Goal: Information Seeking & Learning: Find specific fact

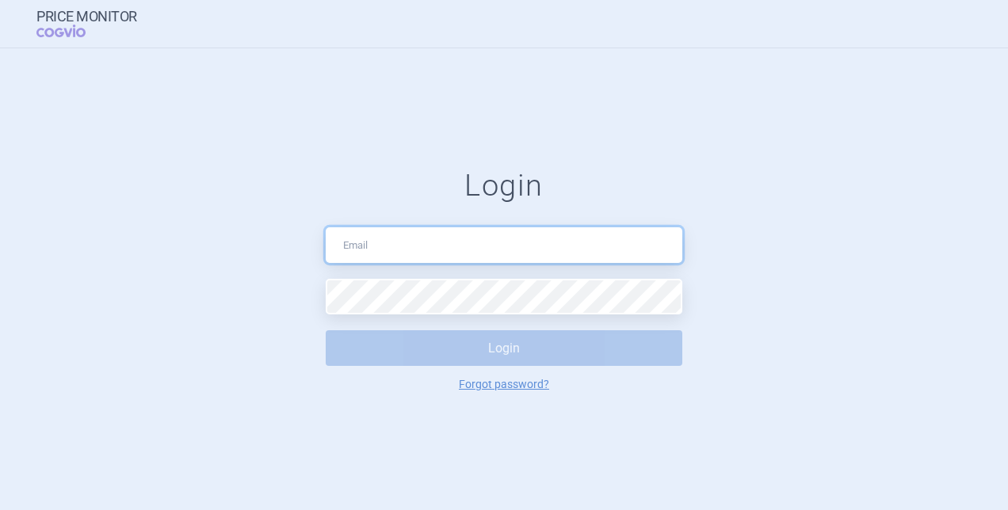
click at [395, 250] on input "text" at bounding box center [504, 246] width 357 height 36
type input "jana.paskova@sobi.com"
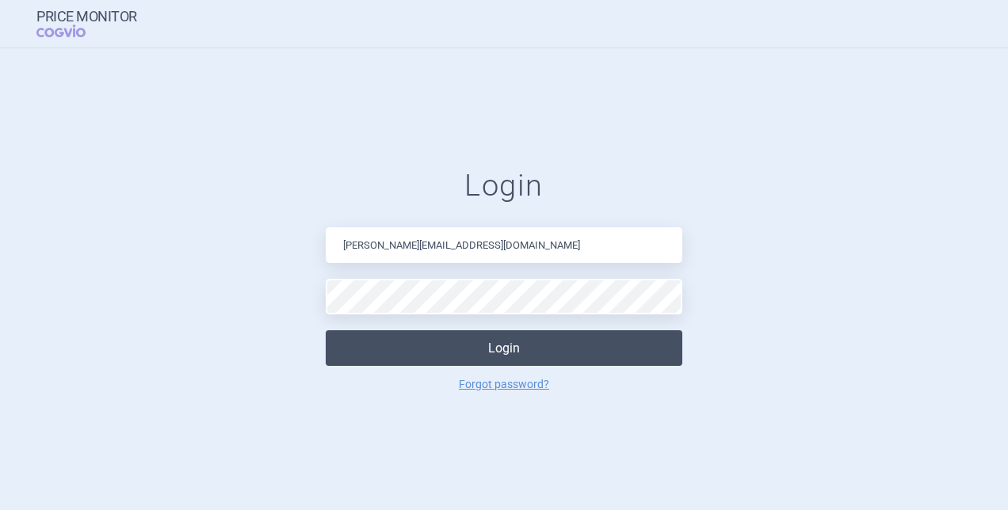
click at [601, 344] on button "Login" at bounding box center [504, 349] width 357 height 36
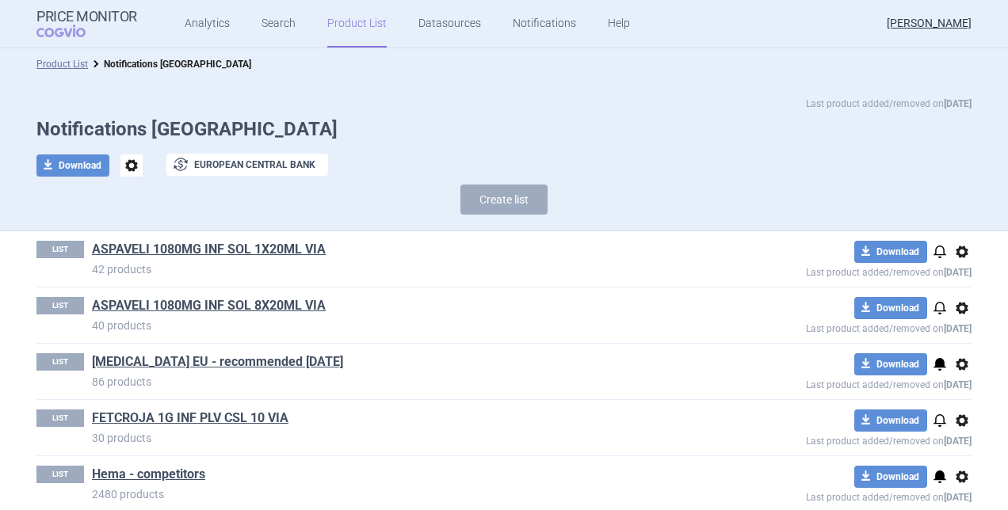
click at [347, 31] on link "Product List" at bounding box center [356, 24] width 59 height 48
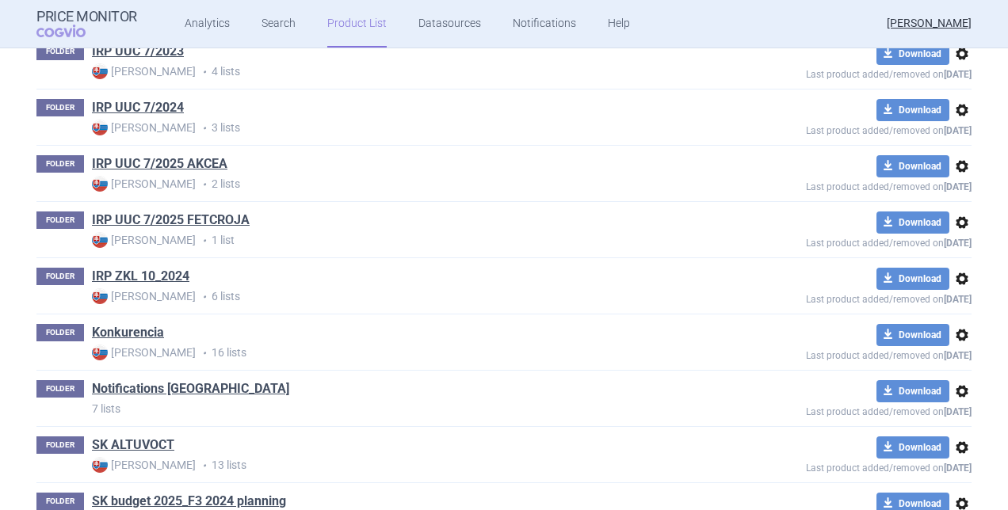
scroll to position [698, 0]
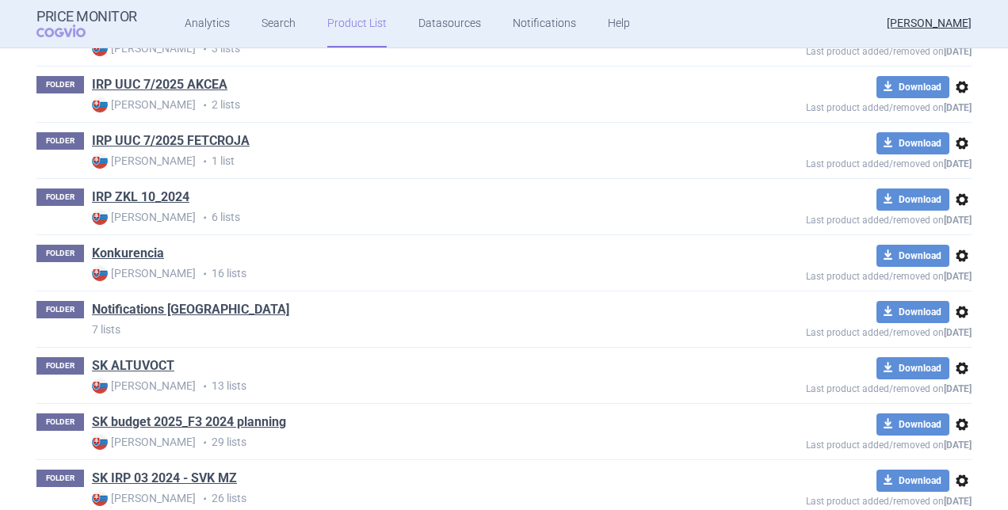
click at [115, 373] on h1 "SK ALTUVOCT" at bounding box center [133, 368] width 82 height 21
click at [115, 369] on link "SK ALTUVOCT" at bounding box center [133, 366] width 82 height 17
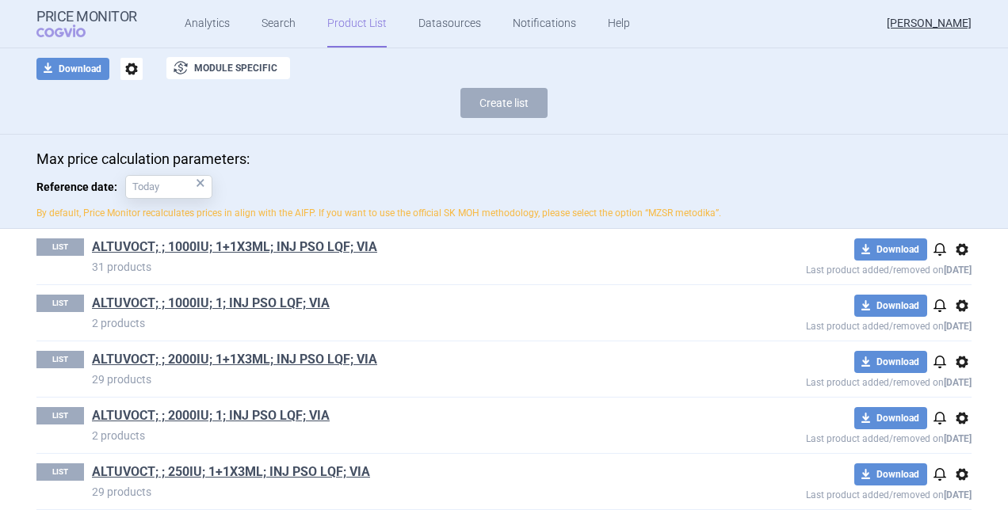
scroll to position [317, 0]
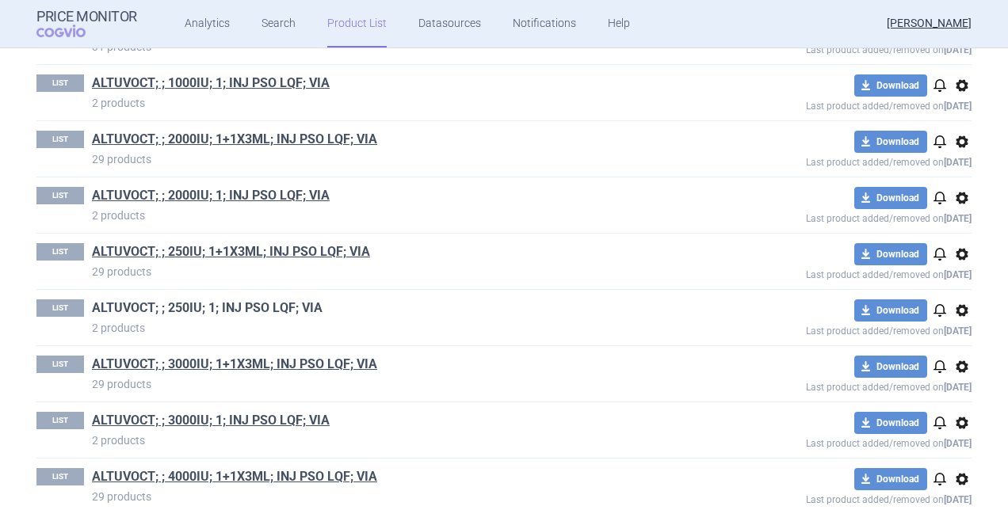
click at [262, 301] on link "ALTUVOCT; ; 250IU; 1; INJ PSO LQF; VIA" at bounding box center [207, 308] width 231 height 17
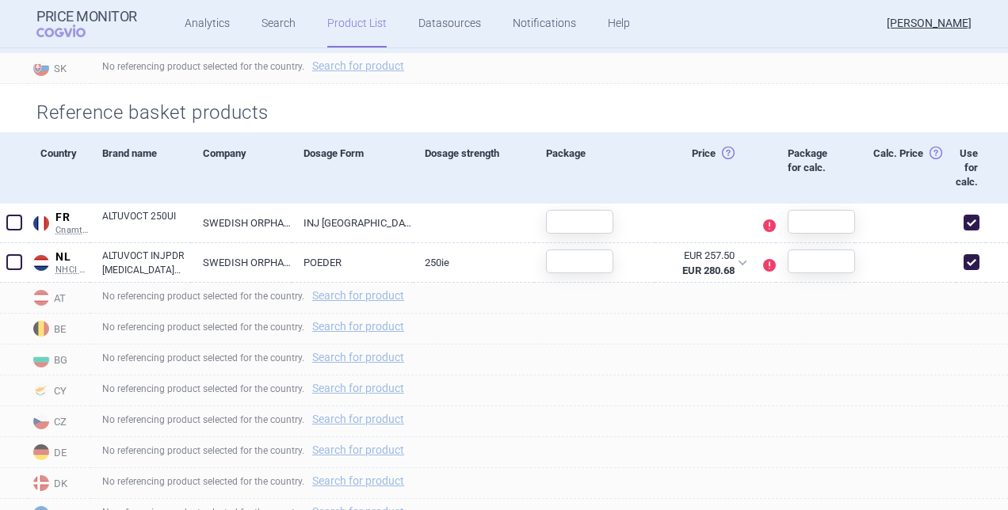
scroll to position [555, 0]
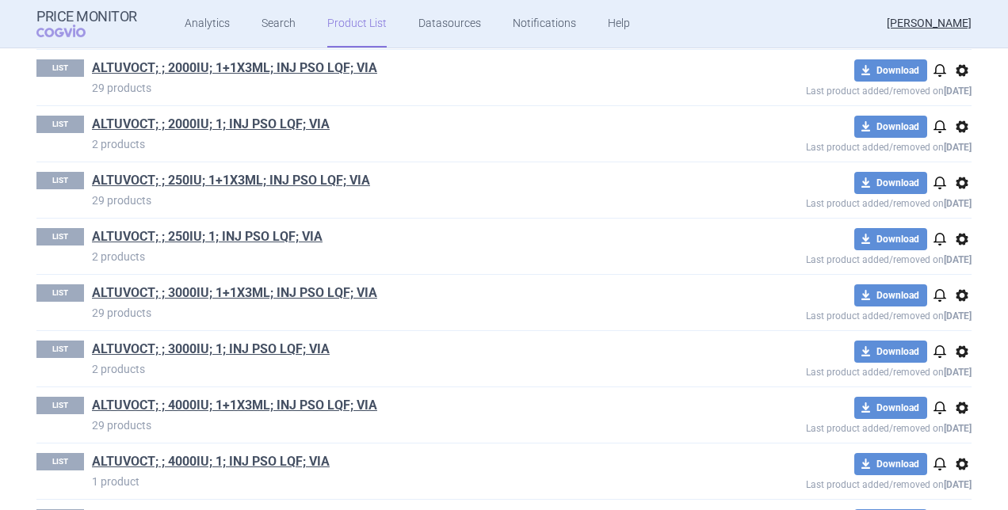
scroll to position [396, 0]
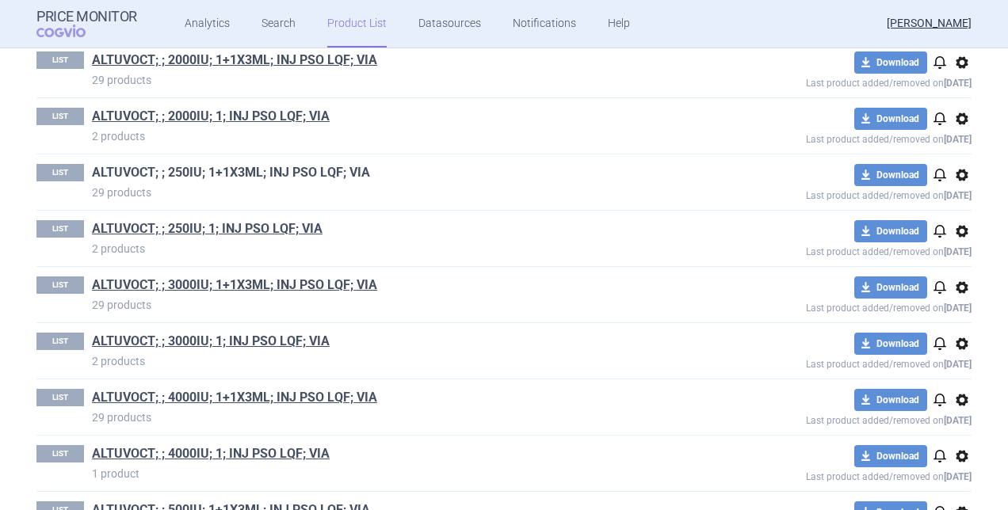
click at [239, 167] on link "ALTUVOCT; ; 250IU; 1+1X3ML; INJ PSO LQF; VIA" at bounding box center [231, 172] width 278 height 17
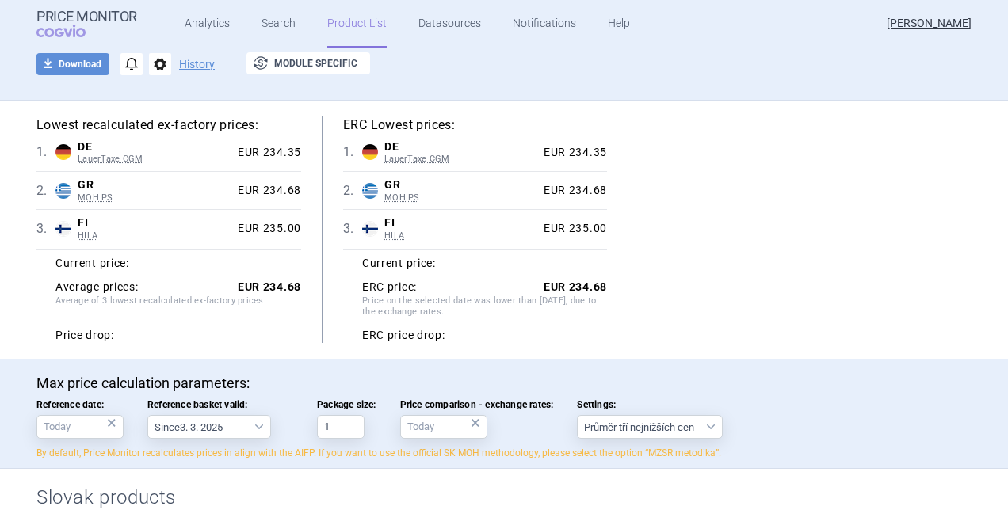
scroll to position [159, 0]
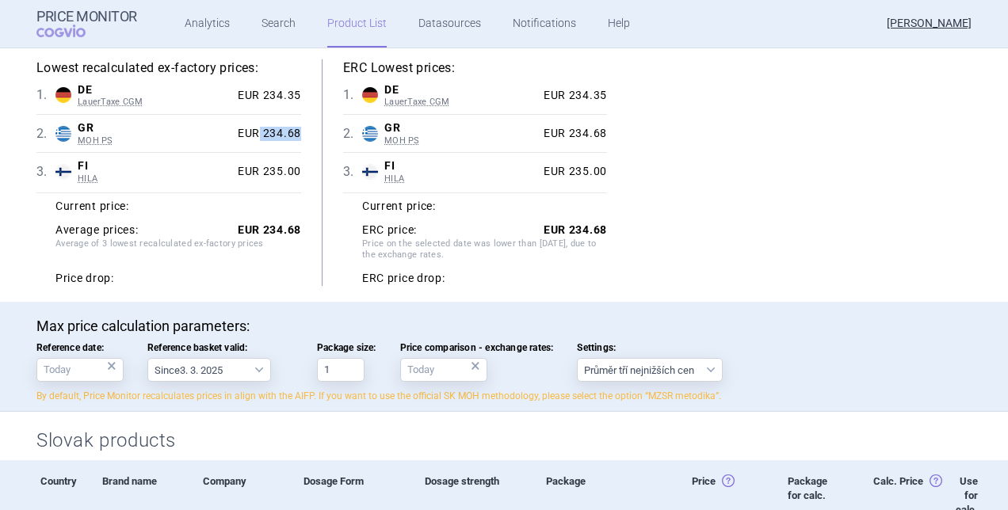
drag, startPoint x: 257, startPoint y: 131, endPoint x: 293, endPoint y: 132, distance: 36.5
click at [293, 132] on div "EUR 234.68" at bounding box center [266, 134] width 70 height 14
copy div "234.68"
click at [262, 168] on div "EUR 235.00" at bounding box center [266, 172] width 70 height 14
drag, startPoint x: 260, startPoint y: 168, endPoint x: 295, endPoint y: 162, distance: 35.5
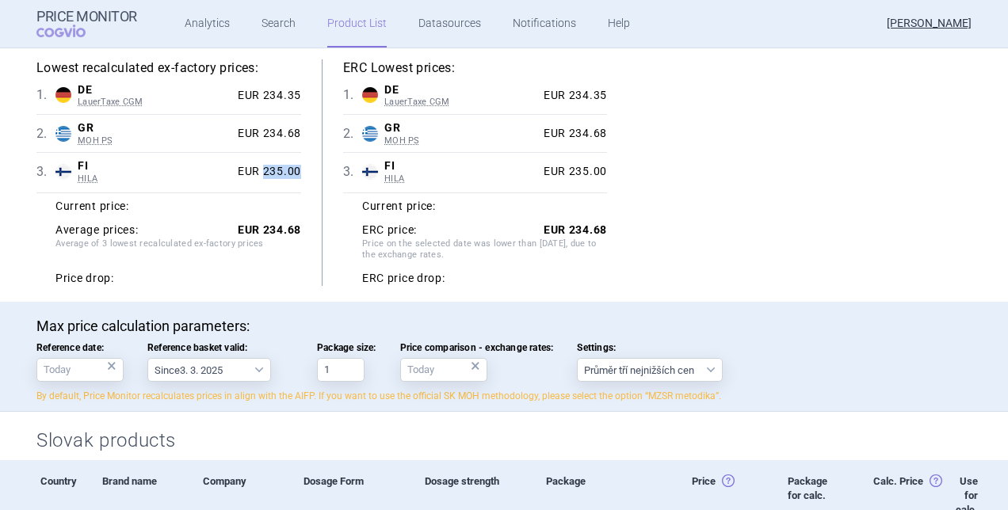
click at [295, 162] on div "3 . FI HILA Finland HILA List of medicinal products published by the Ministry o…" at bounding box center [168, 171] width 265 height 38
copy div "235.00"
drag, startPoint x: 259, startPoint y: 231, endPoint x: 293, endPoint y: 228, distance: 34.2
click at [293, 228] on strong "EUR 234.68" at bounding box center [269, 230] width 63 height 13
copy strong "234.68"
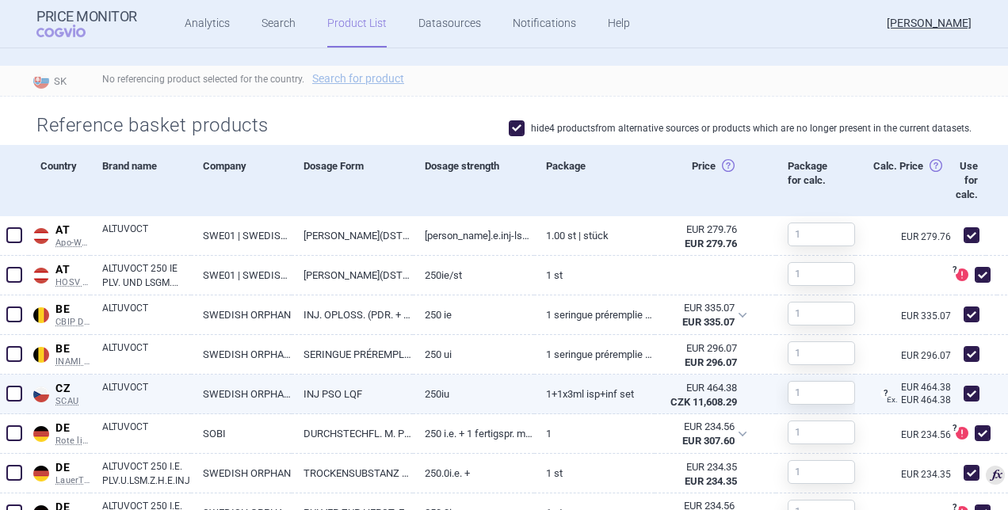
scroll to position [793, 0]
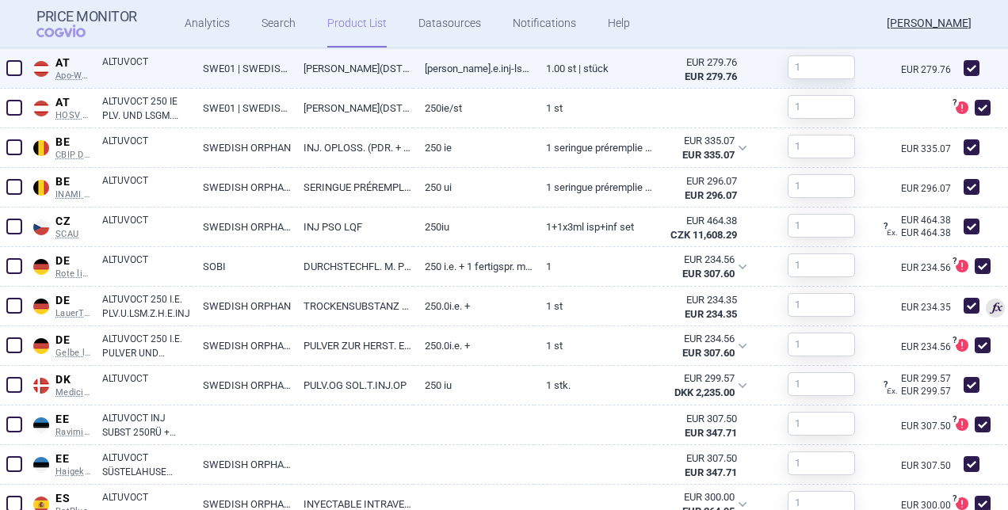
click at [695, 59] on div "EUR 279.76" at bounding box center [702, 62] width 71 height 14
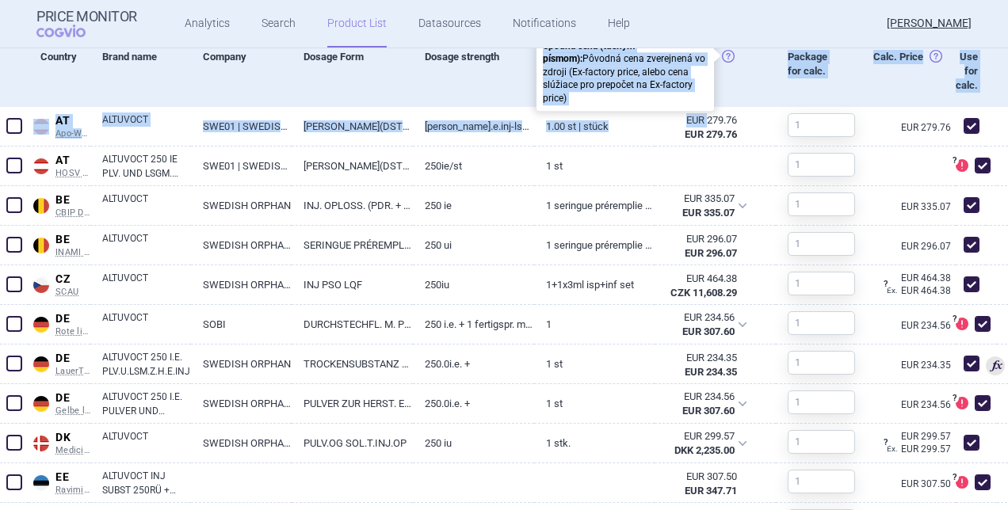
scroll to position [725, 0]
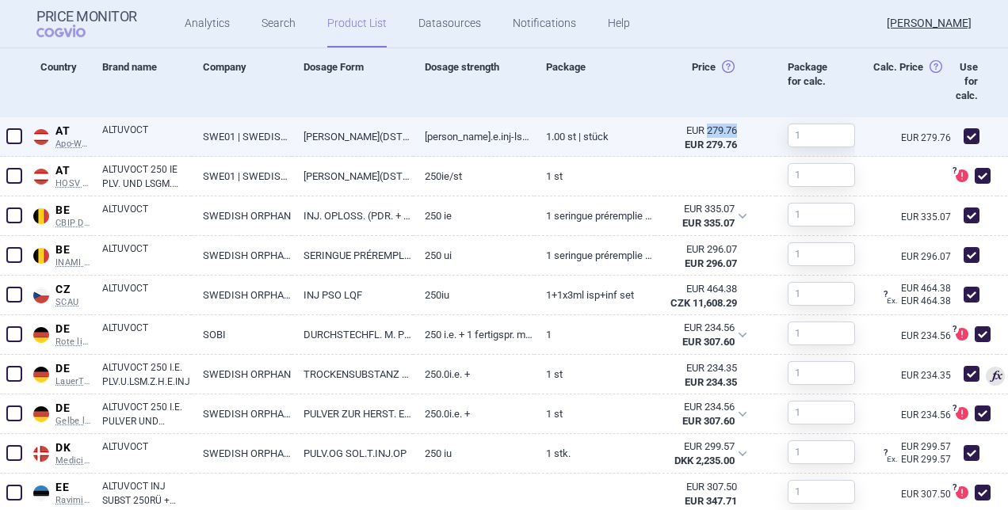
drag, startPoint x: 698, startPoint y: 62, endPoint x: 734, endPoint y: 126, distance: 73.5
click at [734, 126] on div "EUR 279.76 EUR 279.76" at bounding box center [706, 137] width 102 height 41
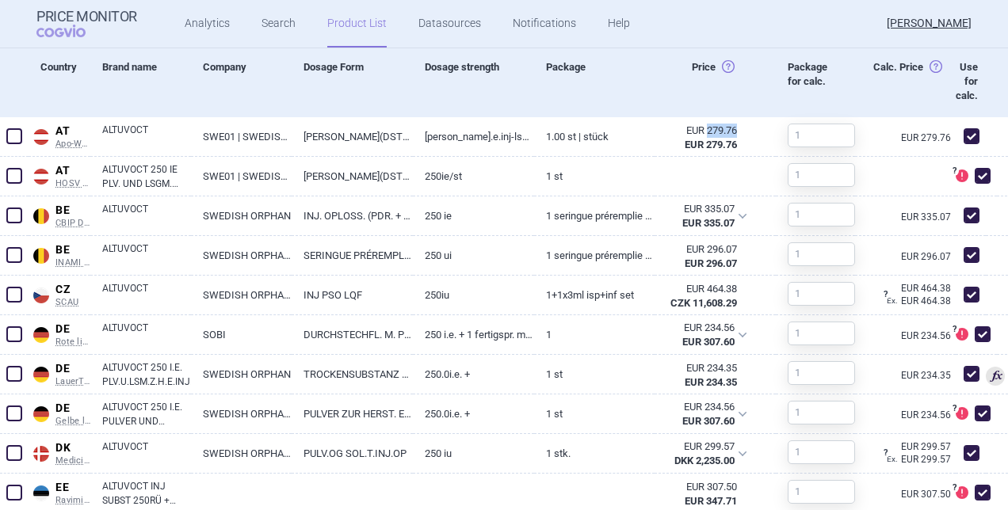
copy div "279.76"
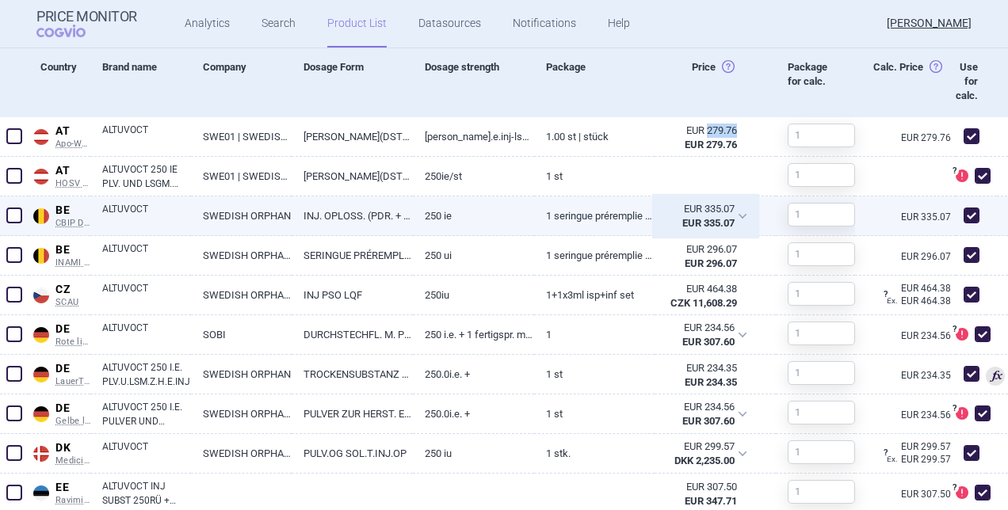
drag, startPoint x: 696, startPoint y: 207, endPoint x: 724, endPoint y: 207, distance: 27.7
click at [723, 207] on div "EUR 335.07" at bounding box center [700, 209] width 69 height 14
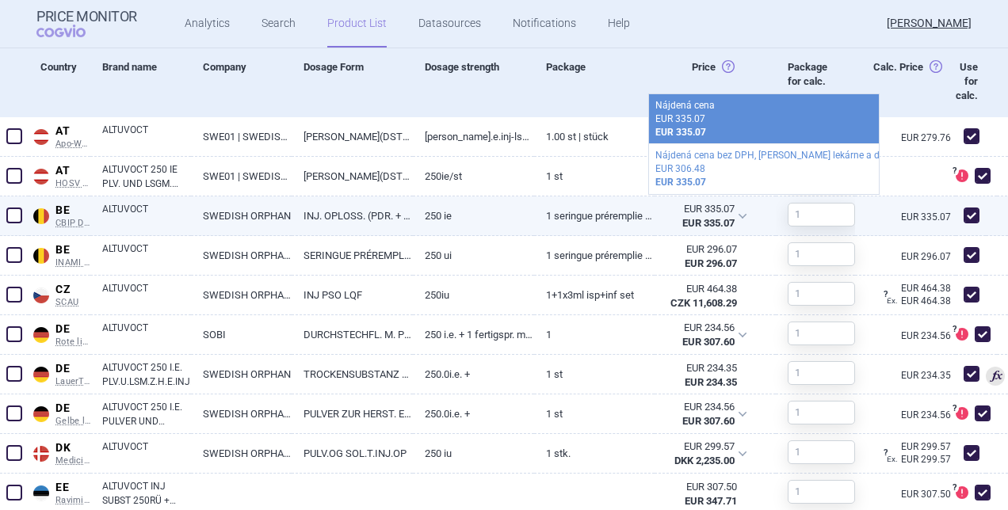
click at [590, 216] on link "1 seringue préremplie 3 mL solvant pour solution injectable, 250 IU" at bounding box center [594, 216] width 121 height 39
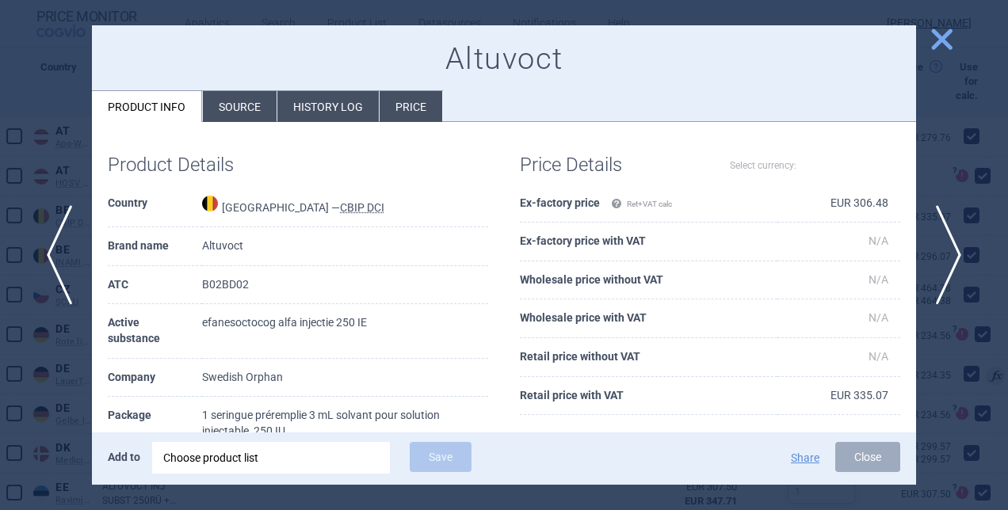
select select "EUR"
drag, startPoint x: 840, startPoint y: 201, endPoint x: 878, endPoint y: 203, distance: 37.3
click at [878, 203] on td "EUR 306.48" at bounding box center [839, 204] width 123 height 39
copy td "306.48"
click at [934, 36] on span "close" at bounding box center [942, 39] width 28 height 28
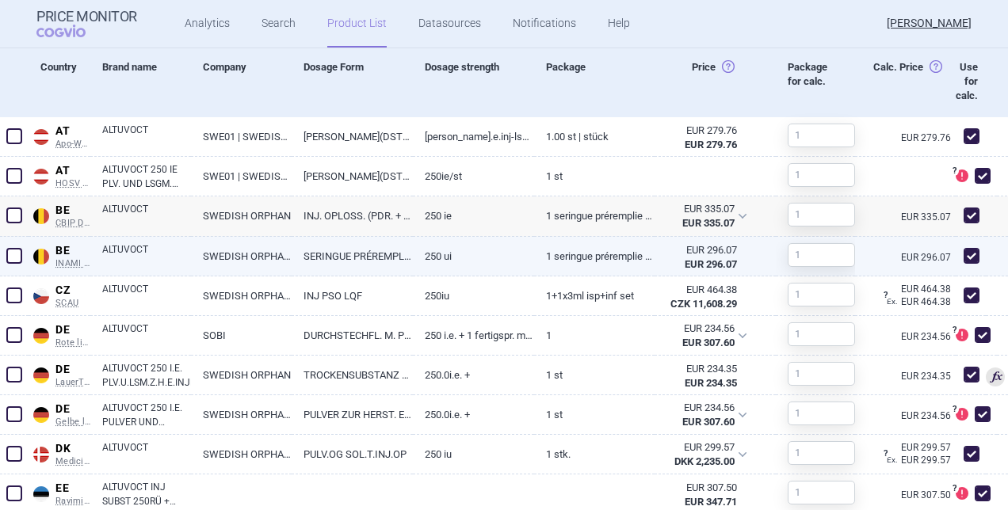
click at [902, 255] on link "EUR 296.07" at bounding box center [928, 258] width 55 height 10
select select "EUR"
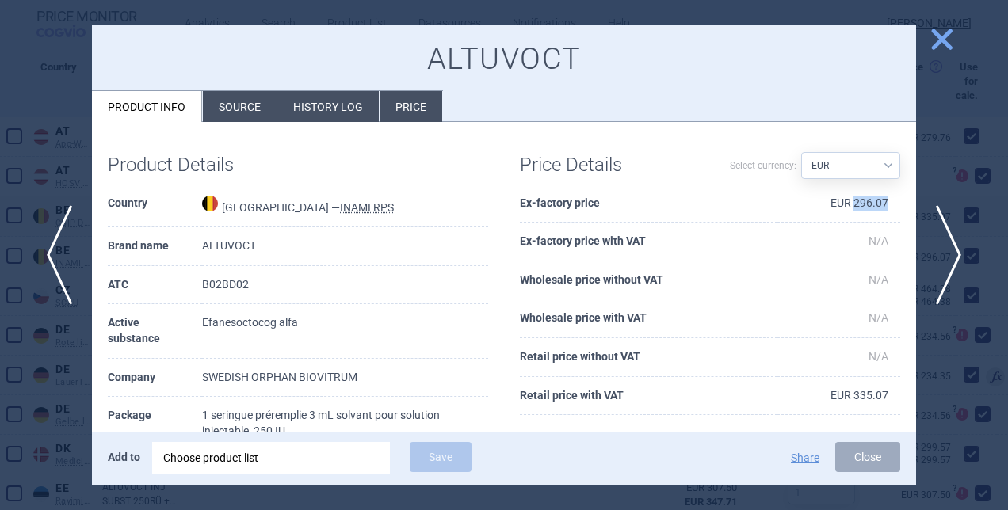
drag, startPoint x: 844, startPoint y: 204, endPoint x: 876, endPoint y: 201, distance: 31.8
click at [876, 201] on td "EUR 296.07" at bounding box center [839, 204] width 123 height 39
copy td "296.07"
drag, startPoint x: 939, startPoint y: 47, endPoint x: 929, endPoint y: 27, distance: 22.3
click at [936, 43] on span "close" at bounding box center [942, 39] width 28 height 28
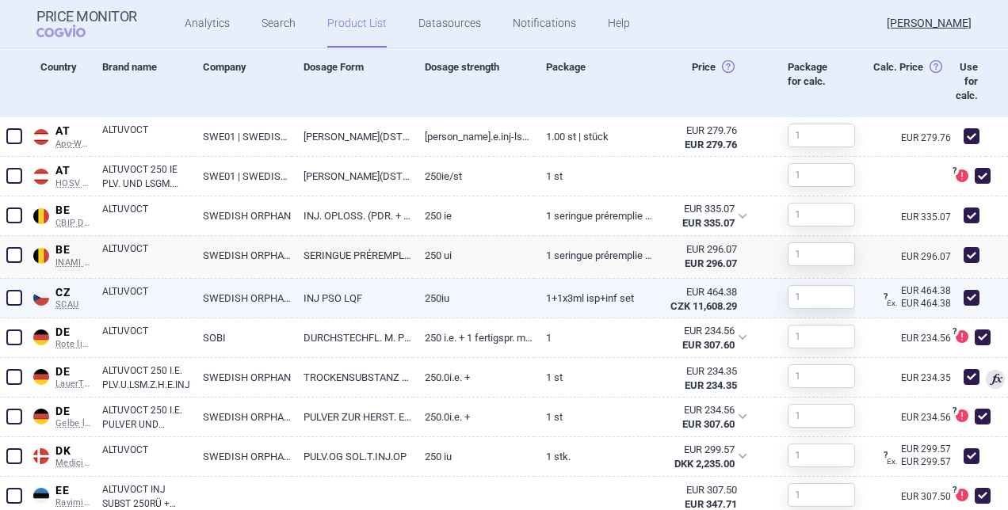
click at [915, 290] on link "EUR 464.38" at bounding box center [921, 291] width 69 height 10
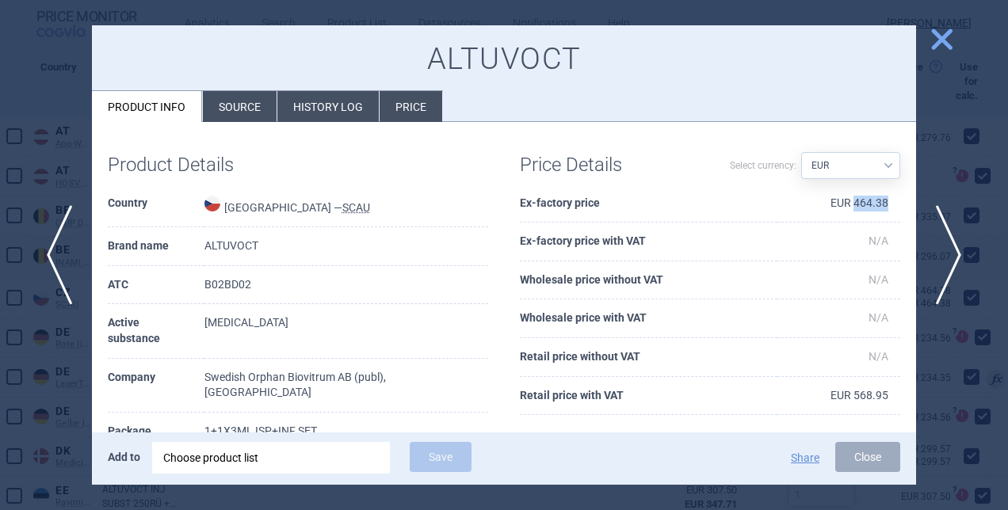
drag, startPoint x: 842, startPoint y: 202, endPoint x: 884, endPoint y: 197, distance: 42.4
click at [884, 197] on td "EUR 464.38" at bounding box center [839, 204] width 123 height 39
copy td "464.38"
click at [880, 166] on select "Source AED AUD BGN BHD BOB BRL CAD CHF CNY COP CZK DKK DZD EUR GBP HUF ILS INR …" at bounding box center [850, 165] width 99 height 27
click at [801, 152] on select "Source AED AUD BGN BHD BOB BRL CAD CHF CNY COP CZK DKK DZD EUR GBP HUF ILS INR …" at bounding box center [850, 165] width 99 height 27
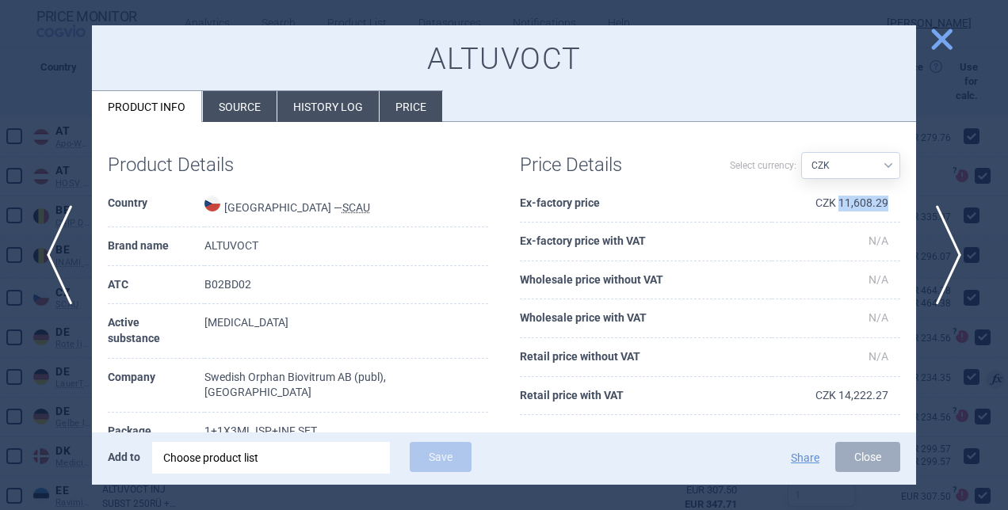
drag, startPoint x: 830, startPoint y: 201, endPoint x: 874, endPoint y: 205, distance: 43.8
click at [874, 205] on td "CZK 11,608.29" at bounding box center [836, 204] width 128 height 39
copy td "11,608.29"
click at [864, 159] on select "Source AED AUD BGN BHD BOB BRL CAD CHF CNY COP CZK DKK DZD EUR GBP HUF ILS INR …" at bounding box center [850, 165] width 99 height 27
select select "EUR"
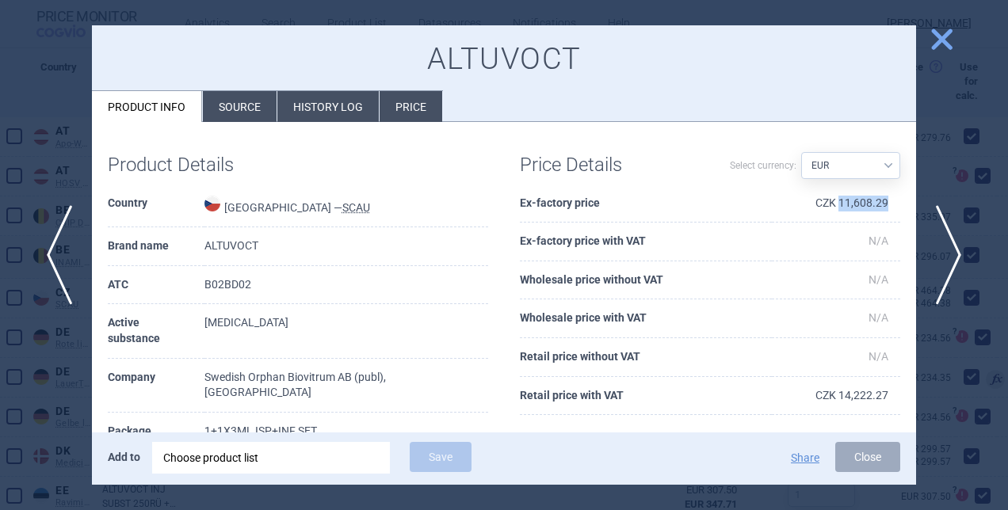
click at [801, 152] on select "Source AED AUD BGN BHD BOB BRL CAD CHF CNY COP CZK DKK DZD EUR GBP HUF ILS INR …" at bounding box center [850, 165] width 99 height 27
click at [939, 43] on span "close" at bounding box center [942, 39] width 28 height 28
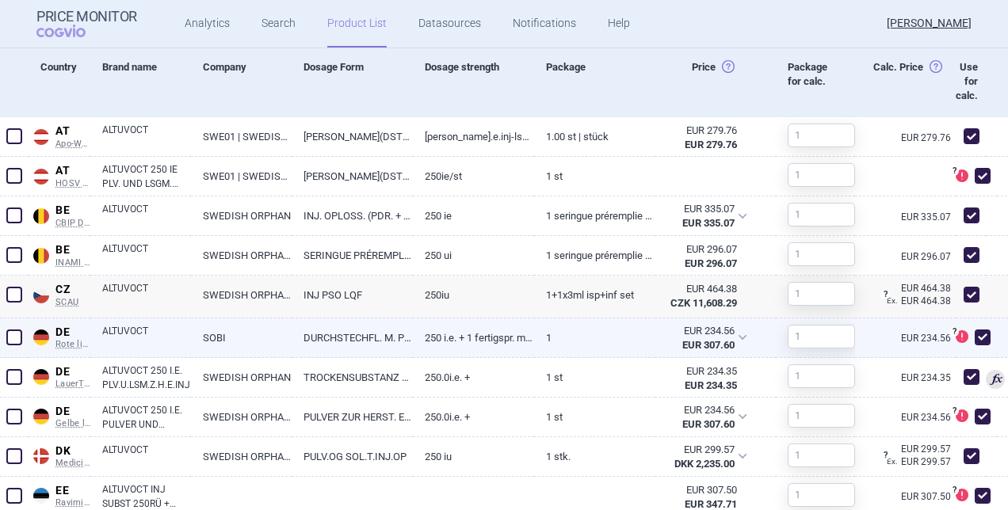
click at [971, 326] on span at bounding box center [983, 338] width 24 height 24
checkbox input "false"
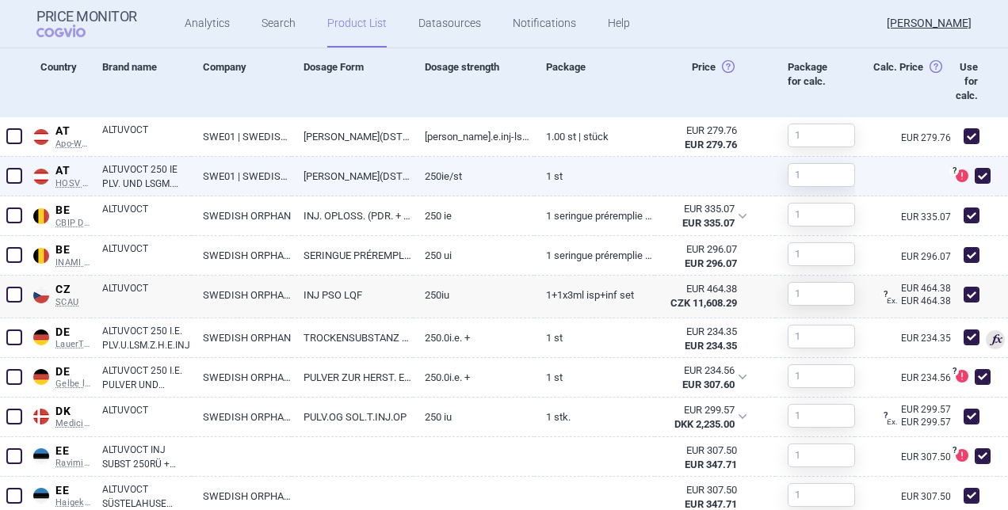
click at [977, 171] on span at bounding box center [983, 176] width 16 height 16
checkbox input "false"
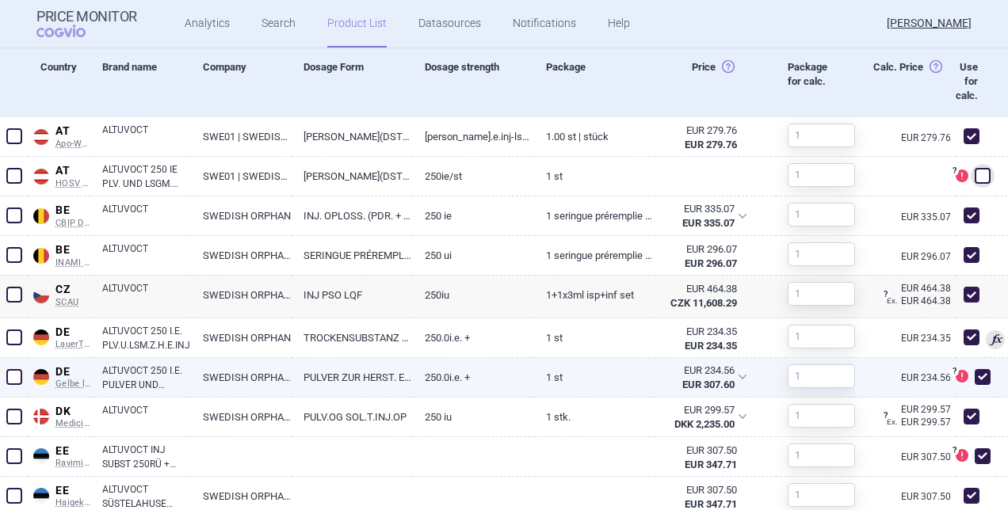
click at [963, 376] on section "Lowest recalculated ex-factory prices: 1 . DE LauerTaxe CGM Germany LauerTaxe C…" at bounding box center [504, 434] width 1008 height 1912
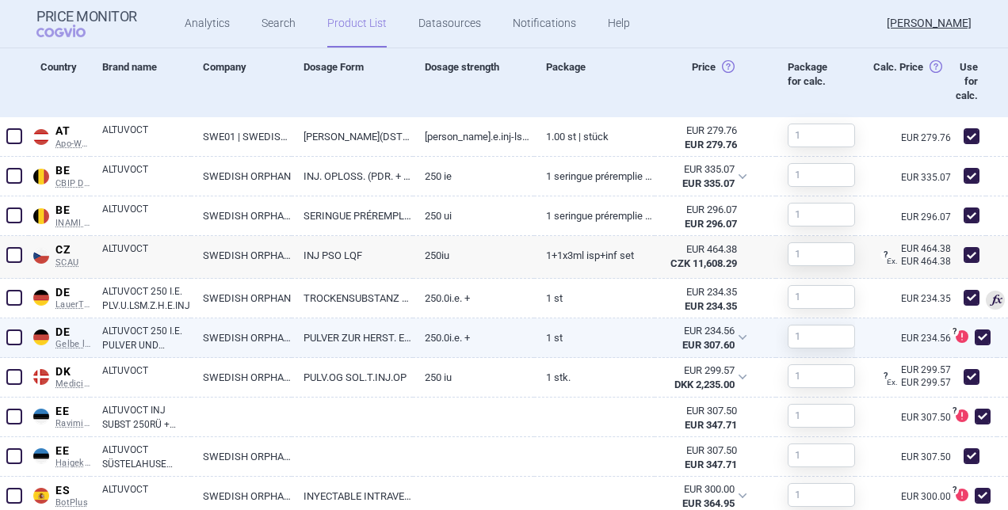
click at [975, 333] on span at bounding box center [983, 338] width 16 height 16
checkbox input "false"
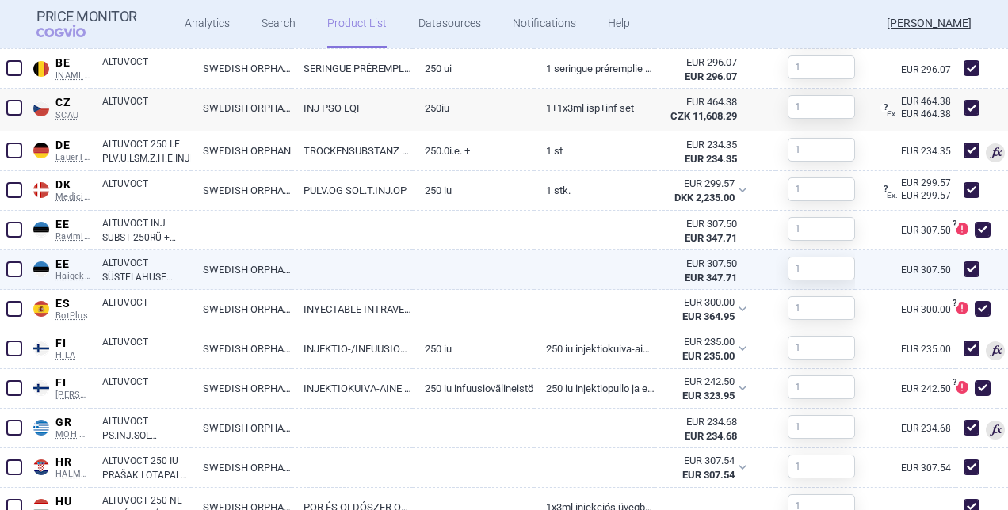
scroll to position [883, 0]
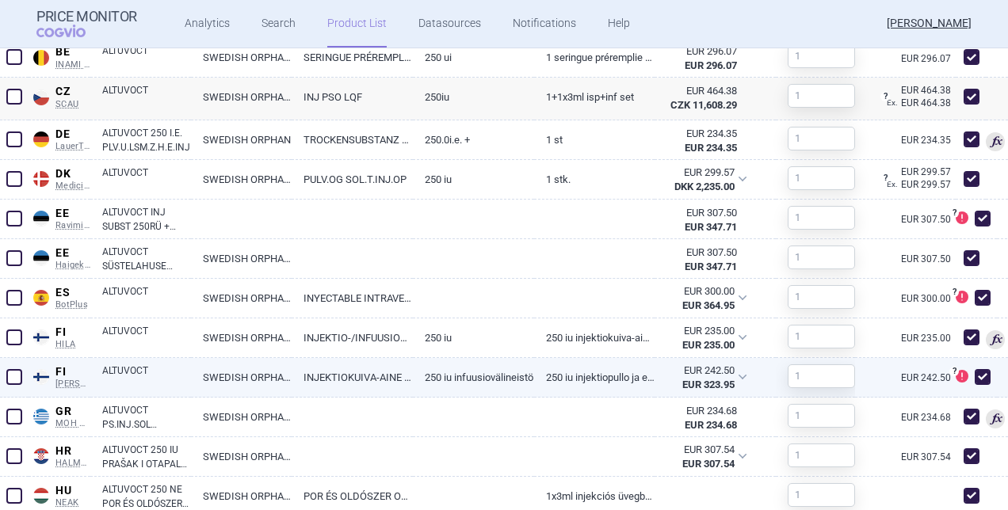
click at [975, 370] on span at bounding box center [983, 377] width 16 height 16
checkbox input "false"
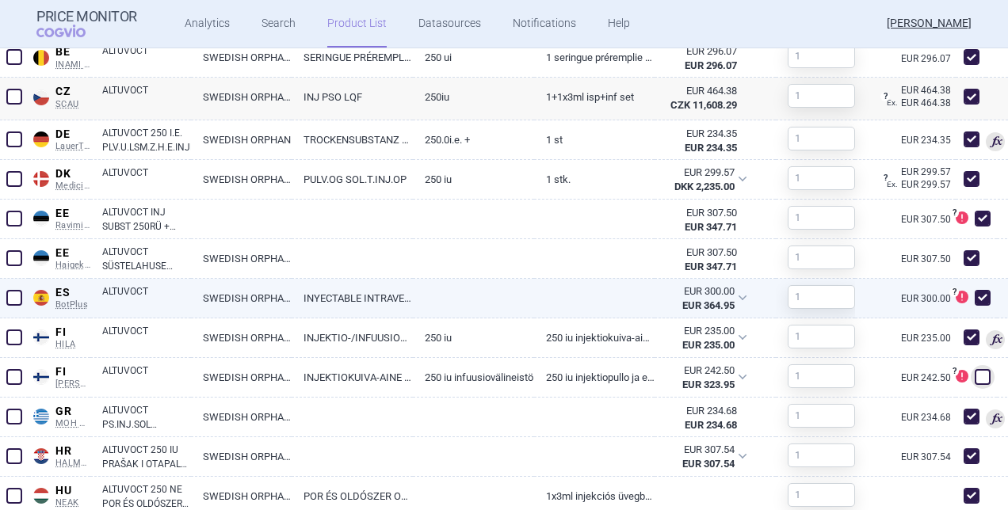
click at [986, 291] on div "? DataSource of this product is not officially recognized and might not be suit…" at bounding box center [976, 299] width 41 height 40
click at [969, 282] on div "? DataSource of this product is not officially recognized and might not be suit…" at bounding box center [976, 299] width 41 height 40
click at [975, 290] on span at bounding box center [983, 298] width 16 height 16
checkbox input "false"
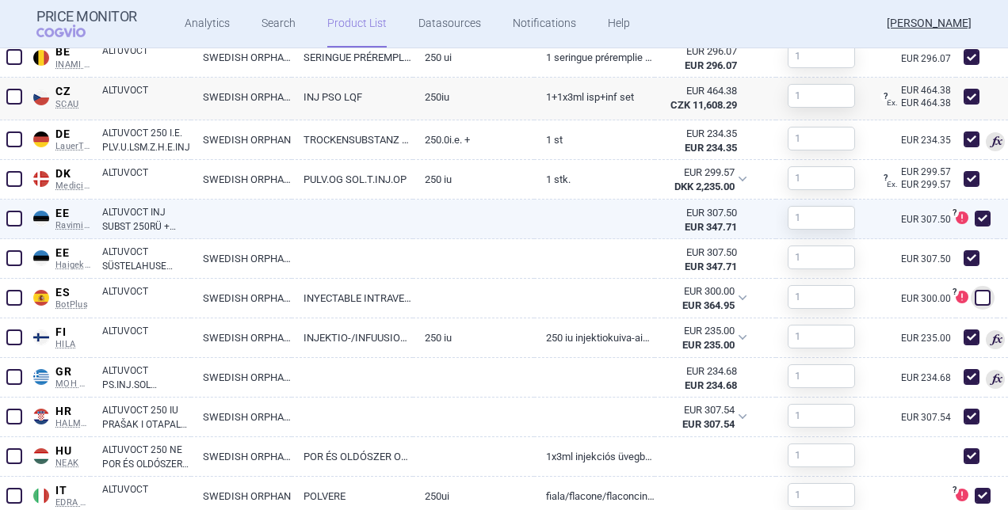
click at [975, 212] on span at bounding box center [983, 219] width 16 height 16
checkbox input "false"
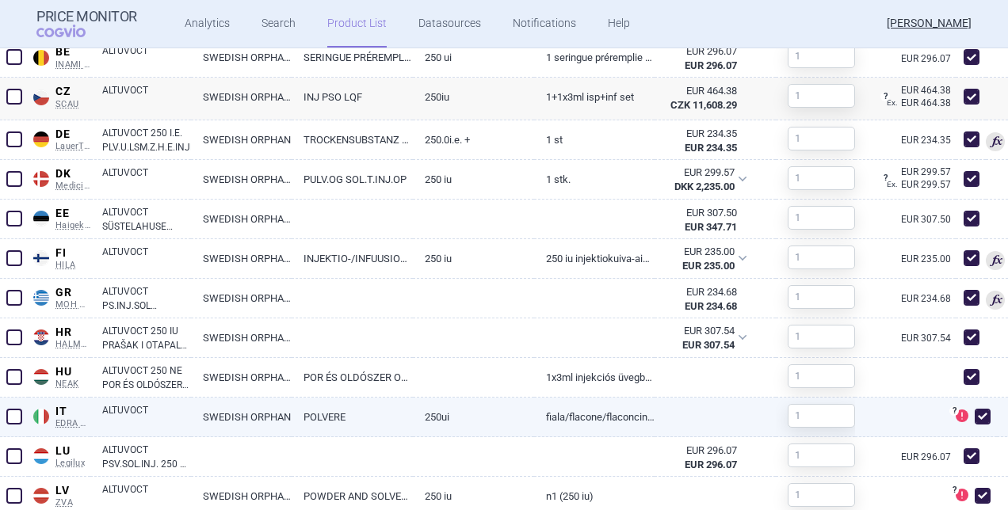
click at [975, 411] on span at bounding box center [983, 417] width 16 height 16
checkbox input "false"
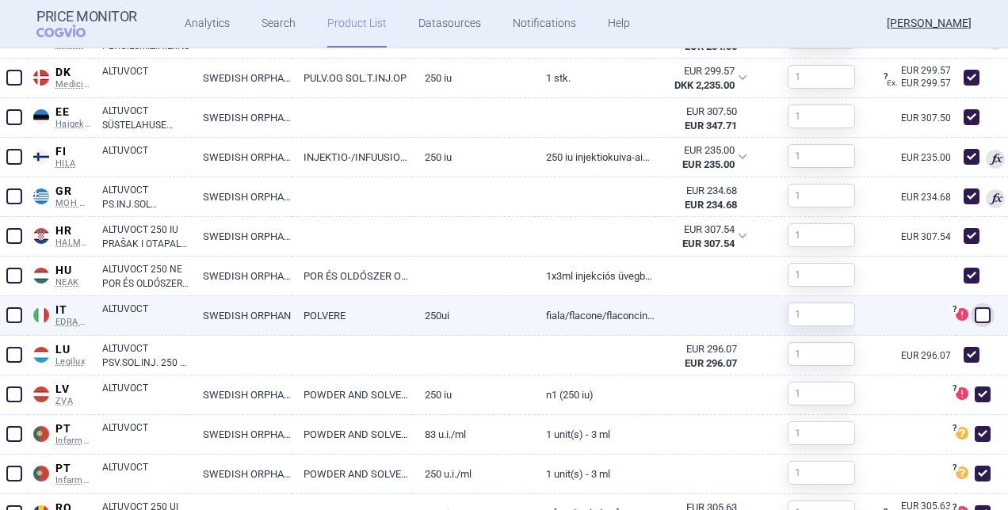
scroll to position [1042, 0]
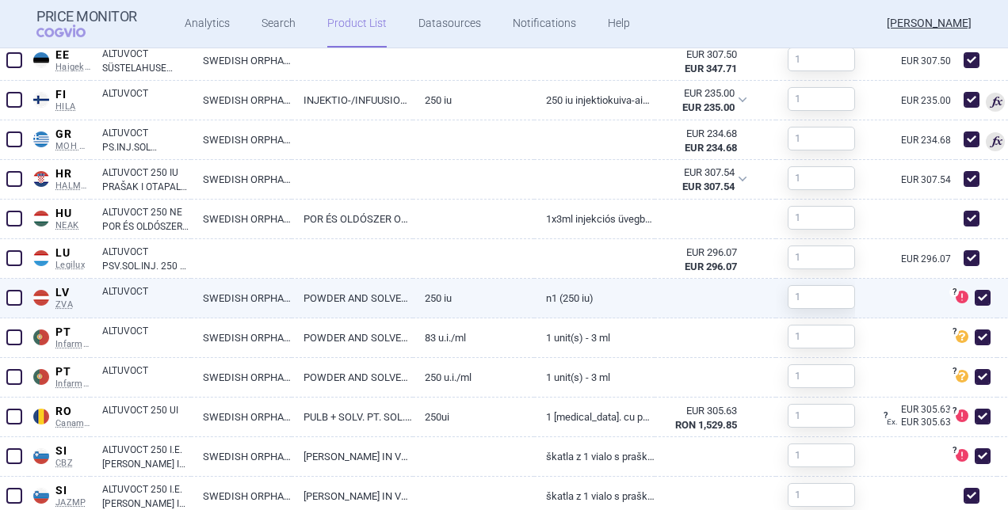
click at [975, 301] on span at bounding box center [983, 298] width 16 height 16
checkbox input "false"
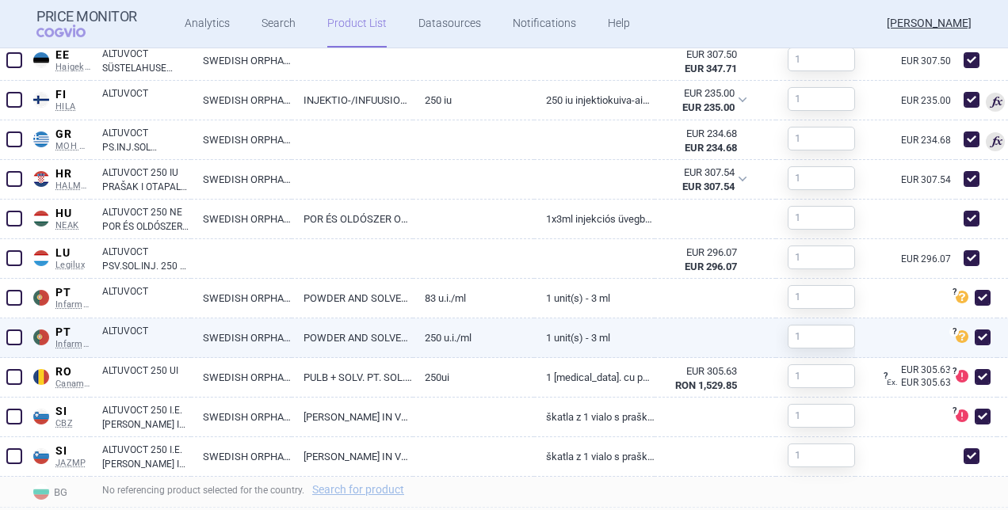
click at [975, 331] on span at bounding box center [983, 338] width 16 height 16
checkbox input "false"
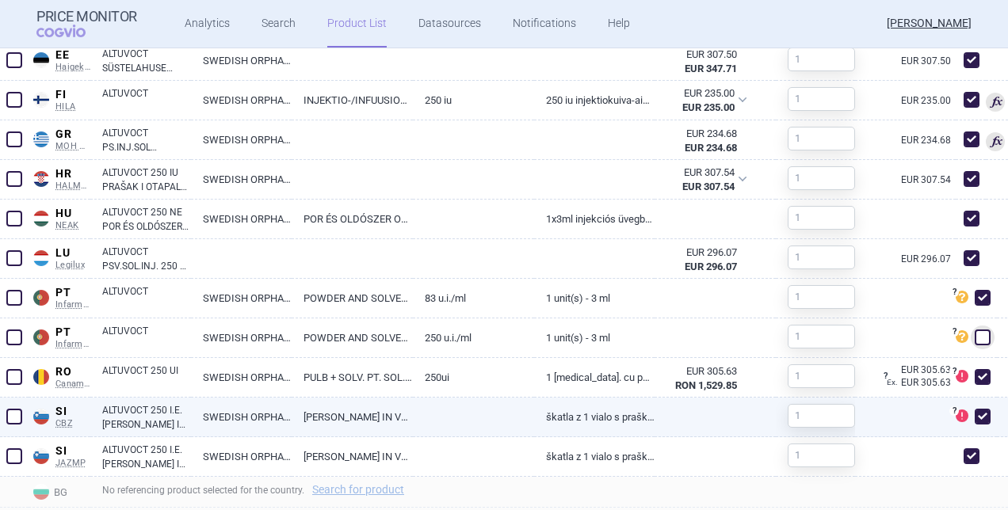
click at [975, 415] on span at bounding box center [983, 417] width 16 height 16
checkbox input "false"
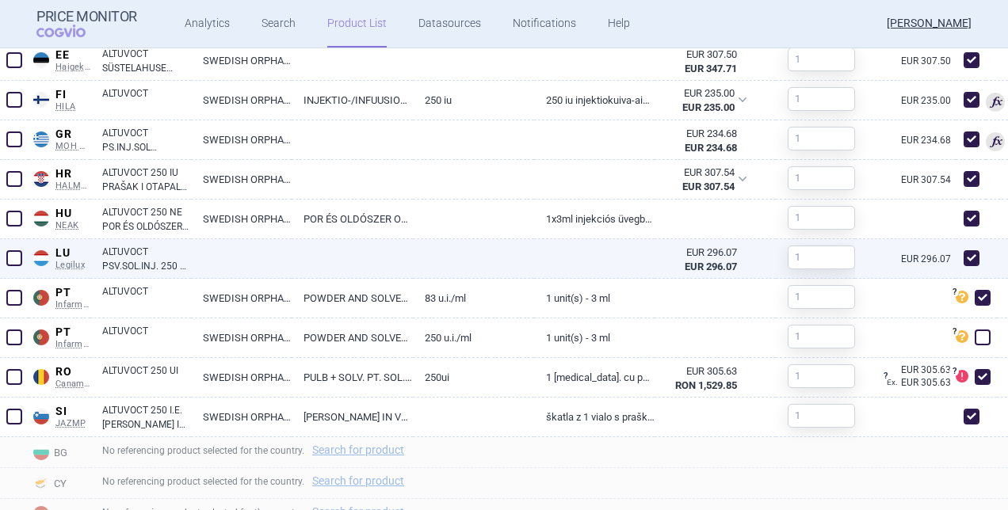
click at [904, 254] on link "EUR 296.07" at bounding box center [928, 259] width 55 height 10
select select "EUR"
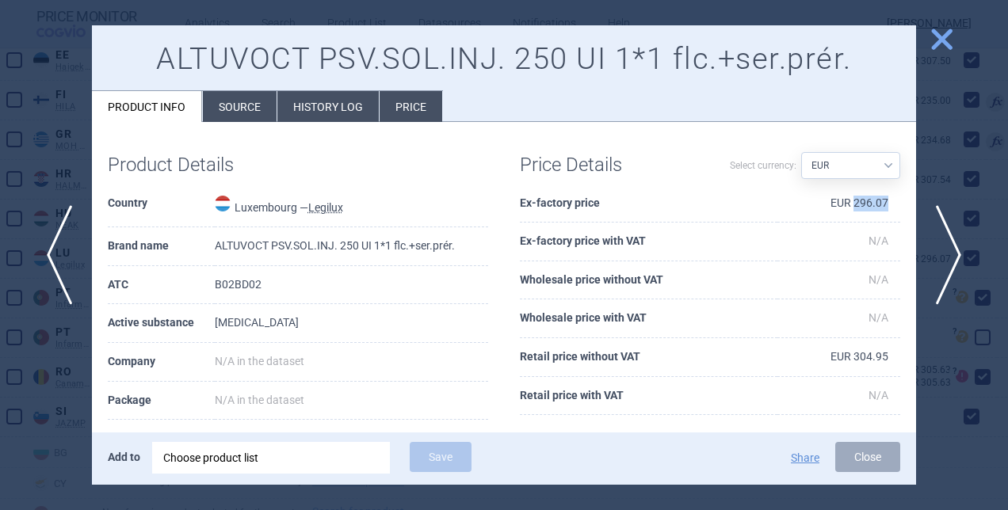
drag, startPoint x: 845, startPoint y: 202, endPoint x: 883, endPoint y: 200, distance: 38.1
click at [883, 200] on td "EUR 296.07" at bounding box center [839, 204] width 123 height 39
drag, startPoint x: 942, startPoint y: 40, endPoint x: 942, endPoint y: 55, distance: 15.9
click at [943, 42] on span "close" at bounding box center [942, 39] width 28 height 28
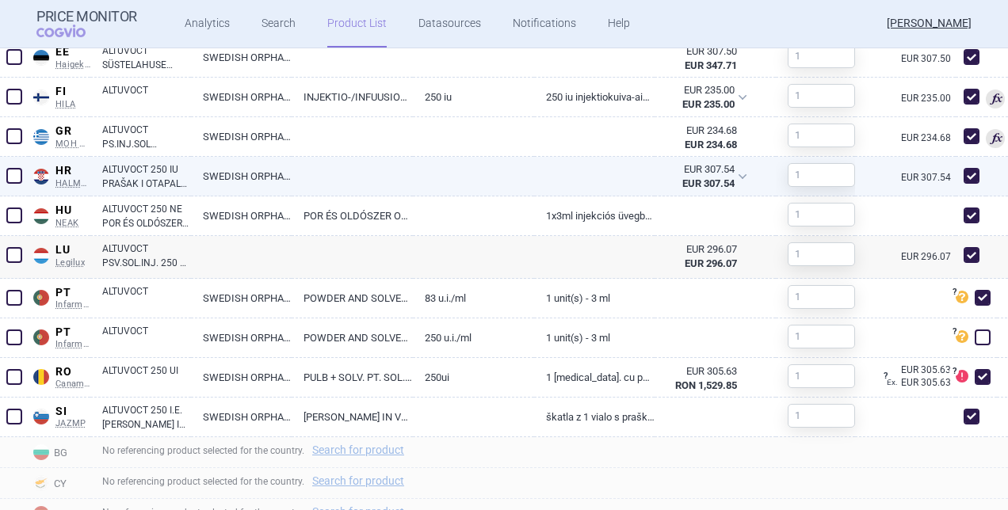
scroll to position [1039, 0]
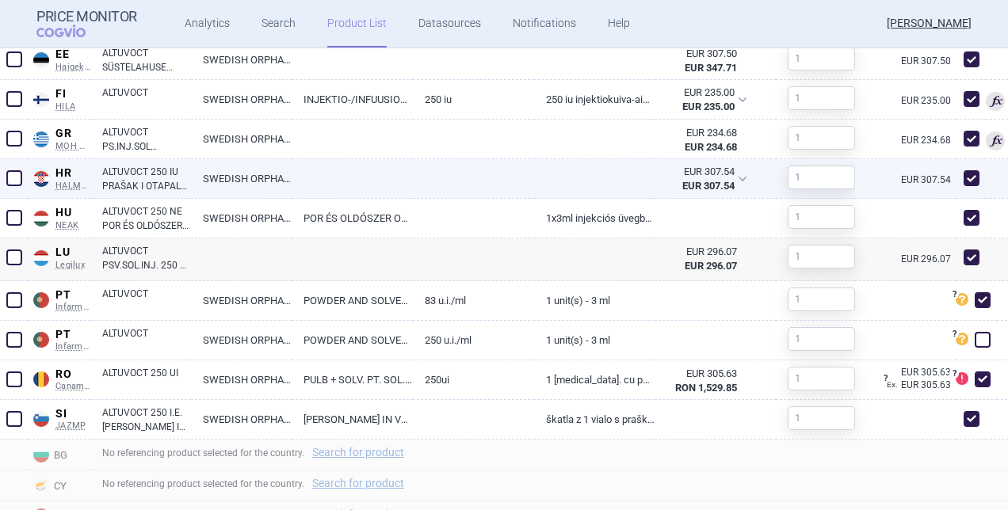
click at [917, 178] on link "EUR 307.54" at bounding box center [928, 180] width 55 height 10
select select "EUR"
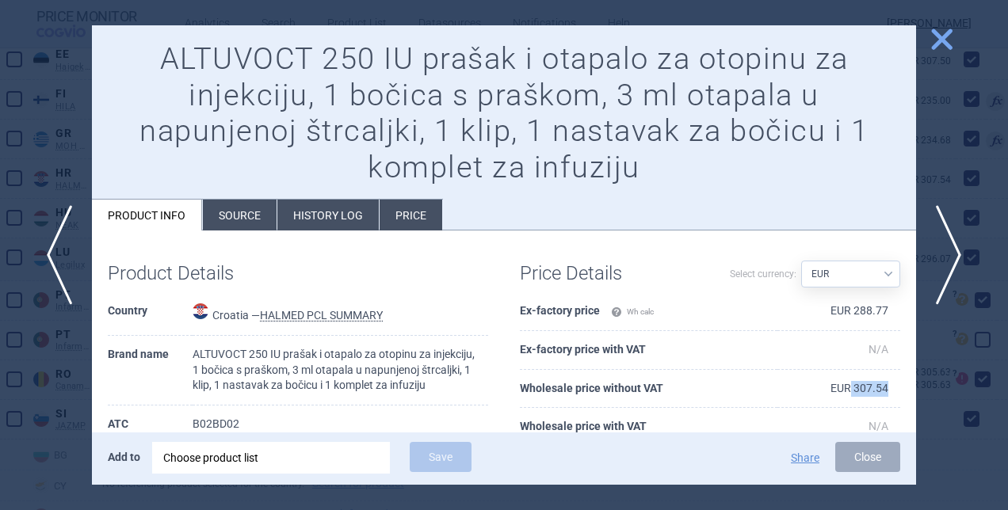
drag, startPoint x: 840, startPoint y: 389, endPoint x: 880, endPoint y: 385, distance: 39.8
click at [880, 385] on td "EUR 307.54" at bounding box center [839, 389] width 123 height 39
copy td "307.54"
click at [954, 34] on span "close" at bounding box center [942, 39] width 28 height 28
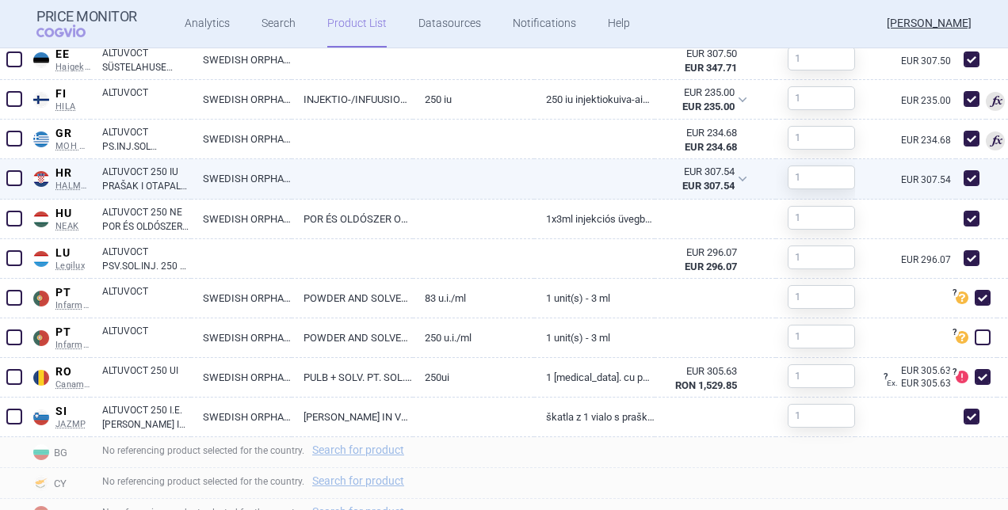
scroll to position [960, 0]
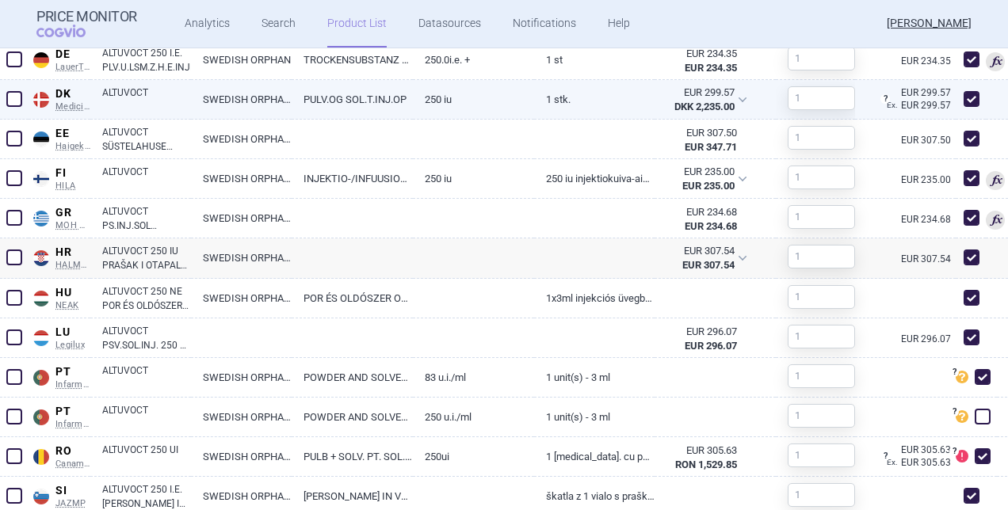
click at [922, 98] on div "Ex. ? Price calculated based on 1 DKK / EUR 0.1340374769 rate of the chosen dat…" at bounding box center [921, 106] width 69 height 16
click at [690, 87] on div "EUR 299.57" at bounding box center [700, 93] width 69 height 14
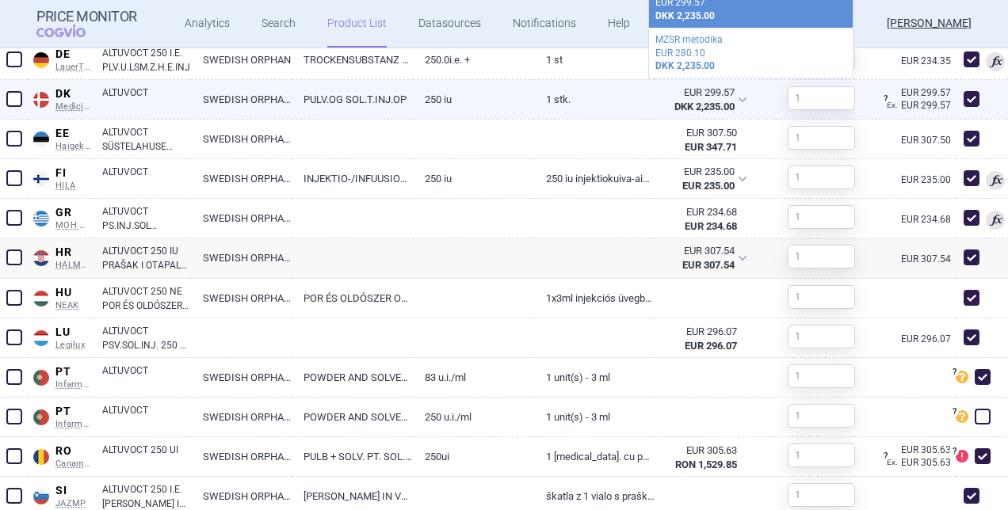
click at [580, 94] on link "1 stk." at bounding box center [594, 99] width 121 height 39
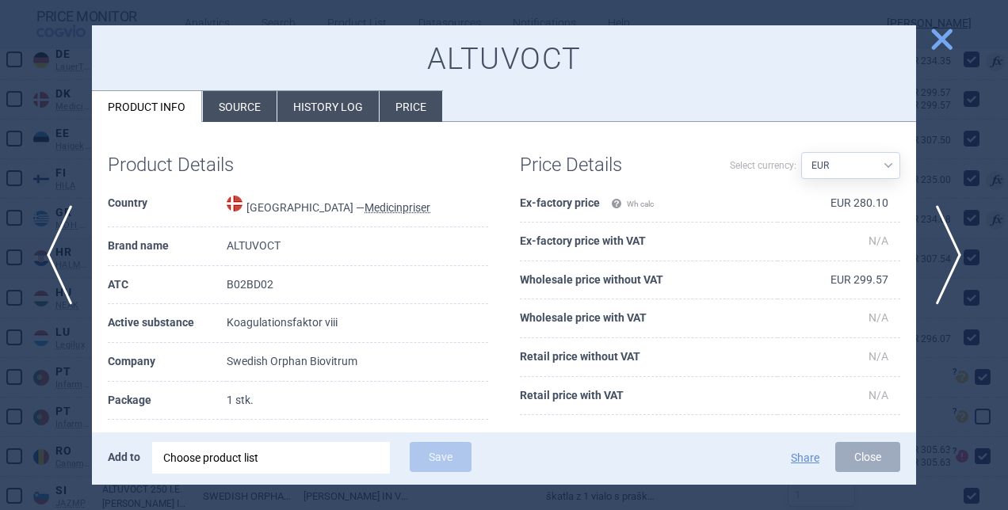
click at [866, 163] on select "Source AED AUD BGN BHD BOB BRL CAD CHF CNY COP CZK DKK DZD EUR GBP HUF ILS INR …" at bounding box center [850, 165] width 99 height 27
click at [801, 152] on select "Source AED AUD BGN BHD BOB BRL CAD CHF CNY COP CZK DKK DZD EUR GBP HUF ILS INR …" at bounding box center [850, 165] width 99 height 27
drag, startPoint x: 833, startPoint y: 276, endPoint x: 878, endPoint y: 278, distance: 44.5
click at [878, 278] on td "DKK 2,235.00" at bounding box center [839, 281] width 123 height 39
copy td "2,235.00"
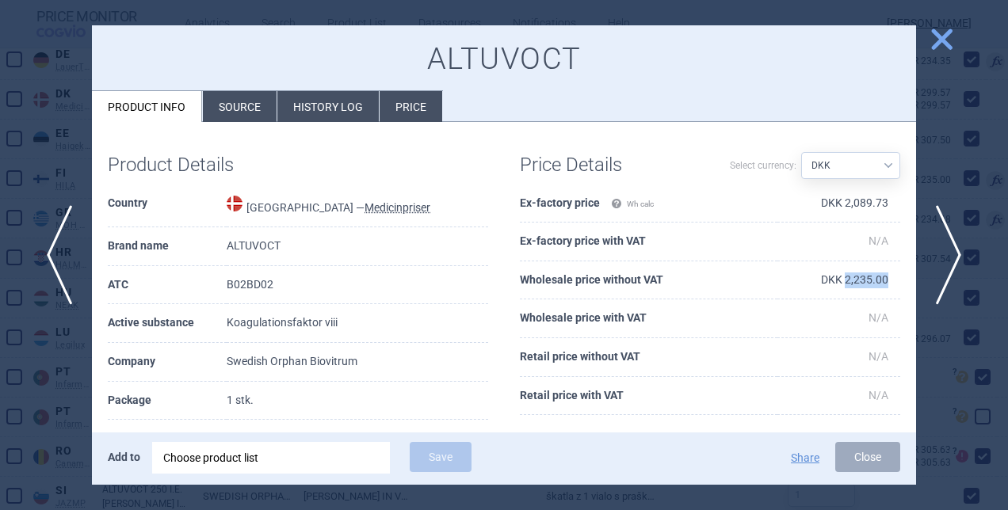
click at [871, 159] on select "Source AED AUD BGN BHD BOB BRL CAD CHF CNY COP CZK DKK DZD EUR GBP HUF ILS INR …" at bounding box center [850, 165] width 99 height 27
select select "EUR"
click at [801, 152] on select "Source AED AUD BGN BHD BOB BRL CAD CHF CNY COP CZK DKK DZD EUR GBP HUF ILS INR …" at bounding box center [850, 165] width 99 height 27
drag, startPoint x: 843, startPoint y: 201, endPoint x: 882, endPoint y: 205, distance: 39.0
click at [882, 205] on td "EUR 280.10" at bounding box center [839, 204] width 123 height 39
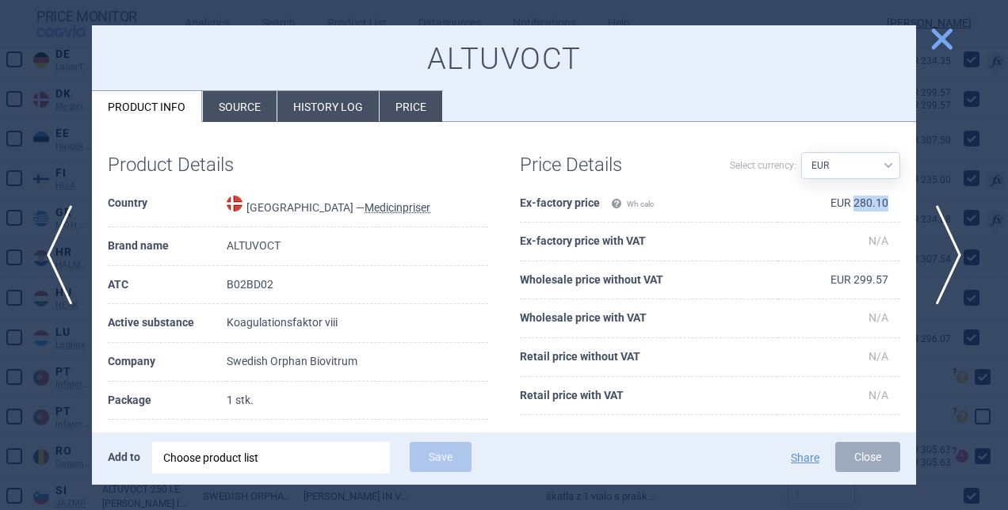
click at [943, 38] on span "close" at bounding box center [942, 39] width 28 height 28
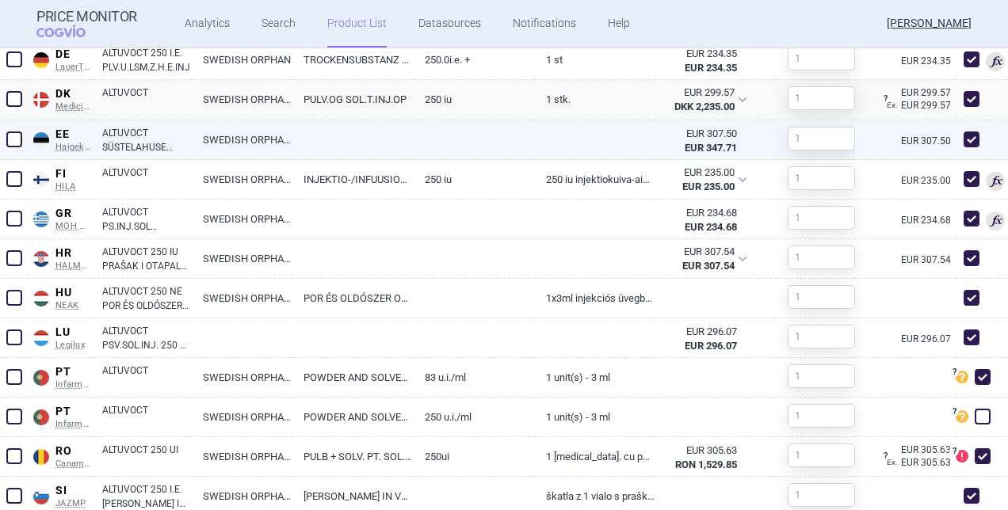
click at [943, 136] on link "EUR 307.50" at bounding box center [928, 141] width 55 height 10
select select "EUR"
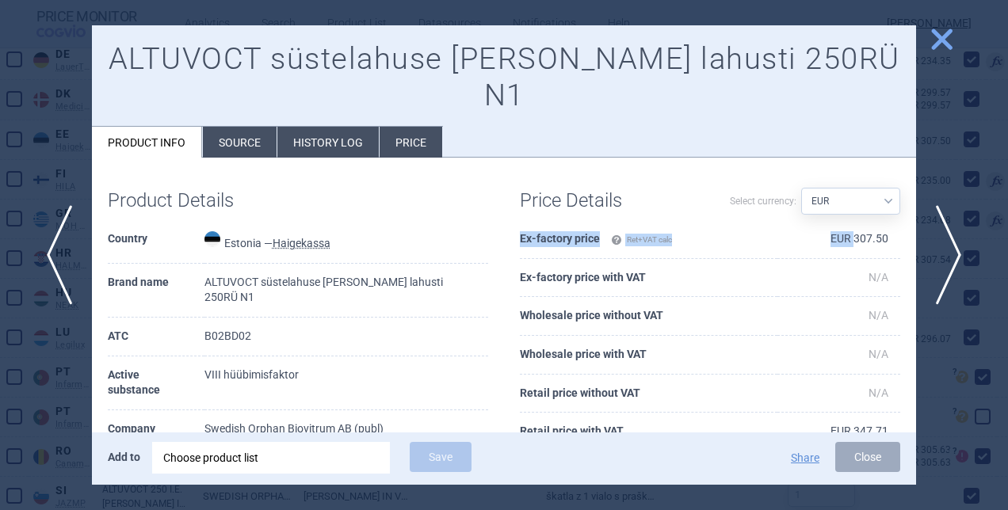
drag, startPoint x: 841, startPoint y: 198, endPoint x: 895, endPoint y: 201, distance: 54.0
click at [895, 201] on div "Price Details Select currency: Source AED AUD BGN BHD BOB BRL CAD CHF CNY COP C…" at bounding box center [710, 320] width 412 height 293
drag, startPoint x: 895, startPoint y: 201, endPoint x: 750, endPoint y: 185, distance: 145.9
click at [750, 220] on th "Ex-factory price Ret+VAT calc" at bounding box center [649, 239] width 258 height 39
drag, startPoint x: 843, startPoint y: 200, endPoint x: 879, endPoint y: 198, distance: 35.7
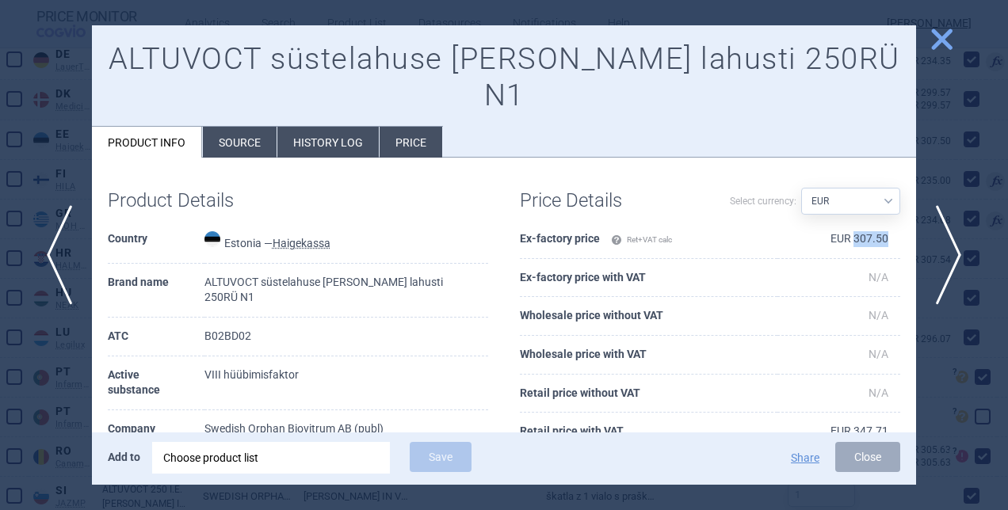
click at [879, 220] on td "EUR 307.50" at bounding box center [839, 239] width 123 height 39
click at [935, 36] on span "close" at bounding box center [942, 39] width 28 height 28
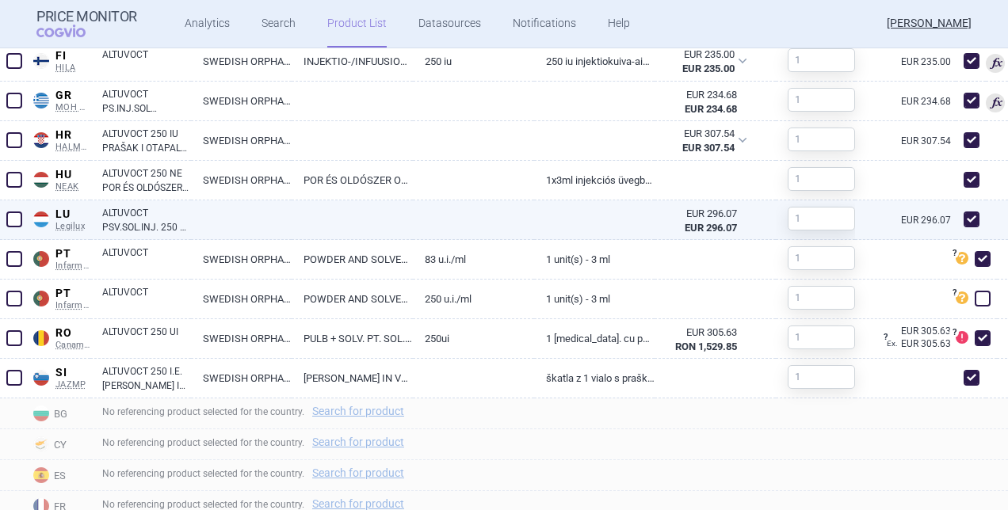
scroll to position [981, 0]
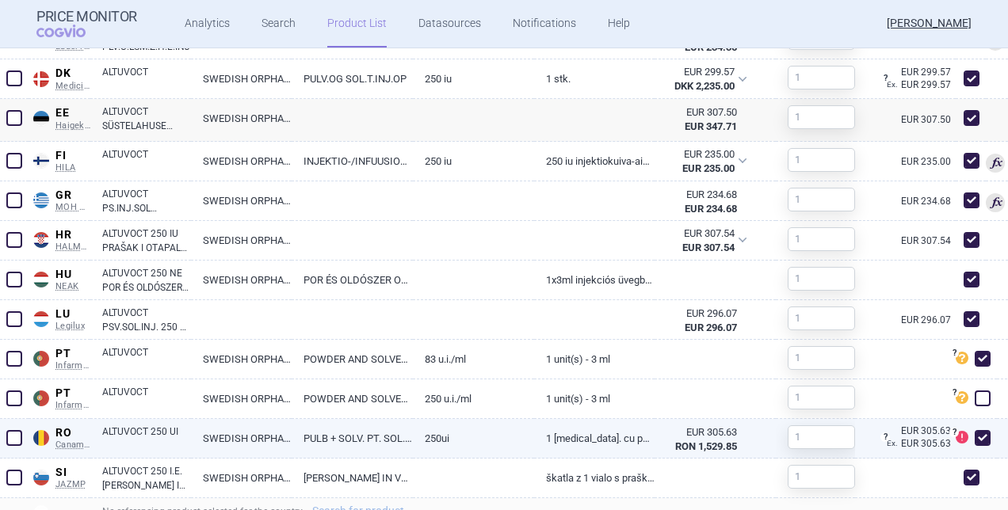
click at [979, 442] on span at bounding box center [983, 438] width 16 height 16
checkbox input "false"
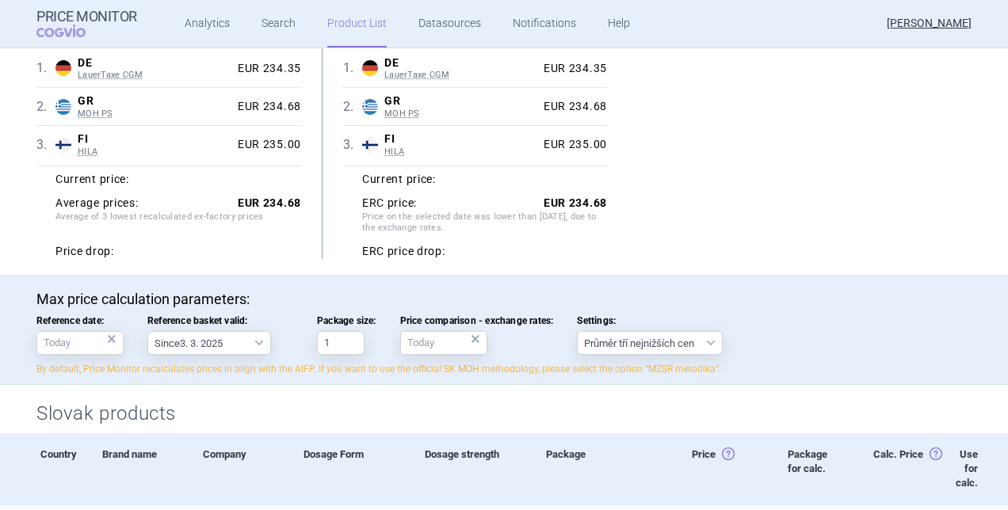
scroll to position [0, 0]
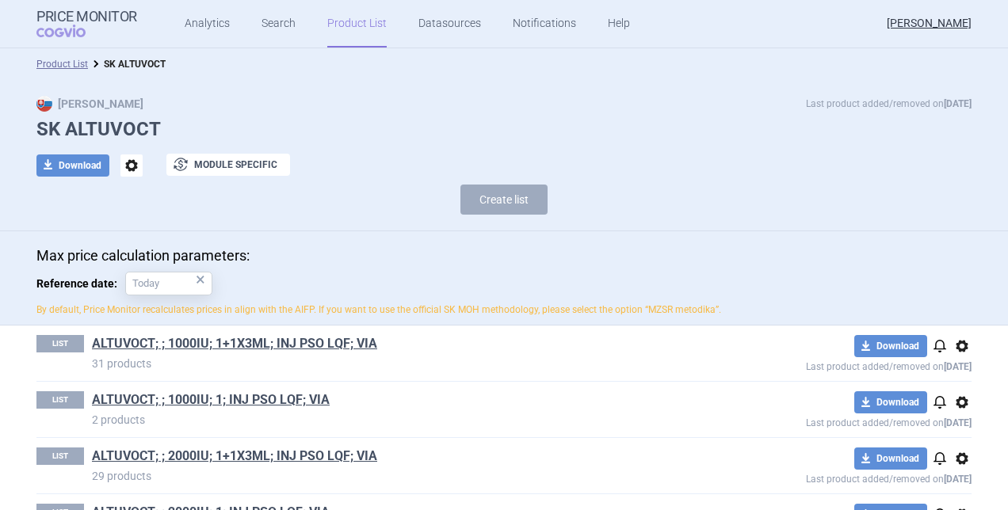
click at [352, 29] on link "Product List" at bounding box center [356, 24] width 59 height 48
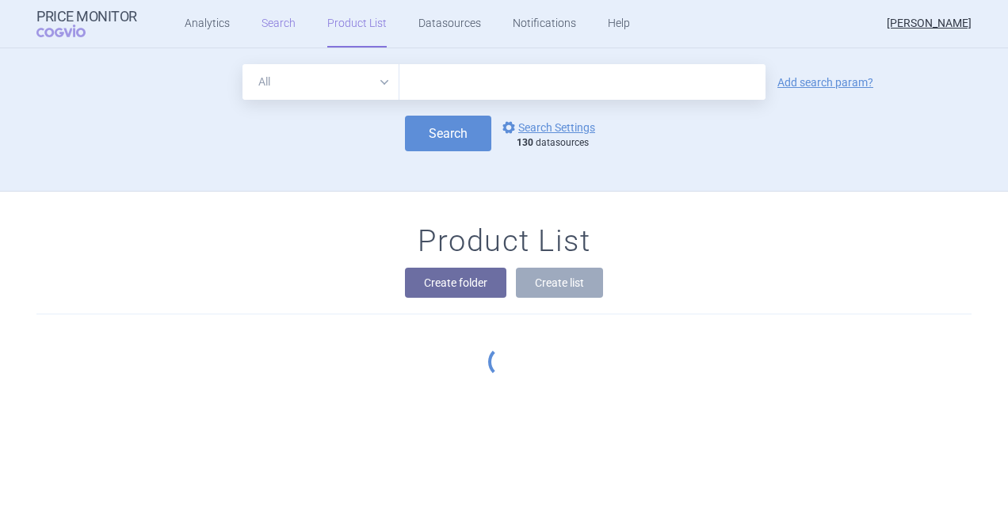
scroll to position [143, 0]
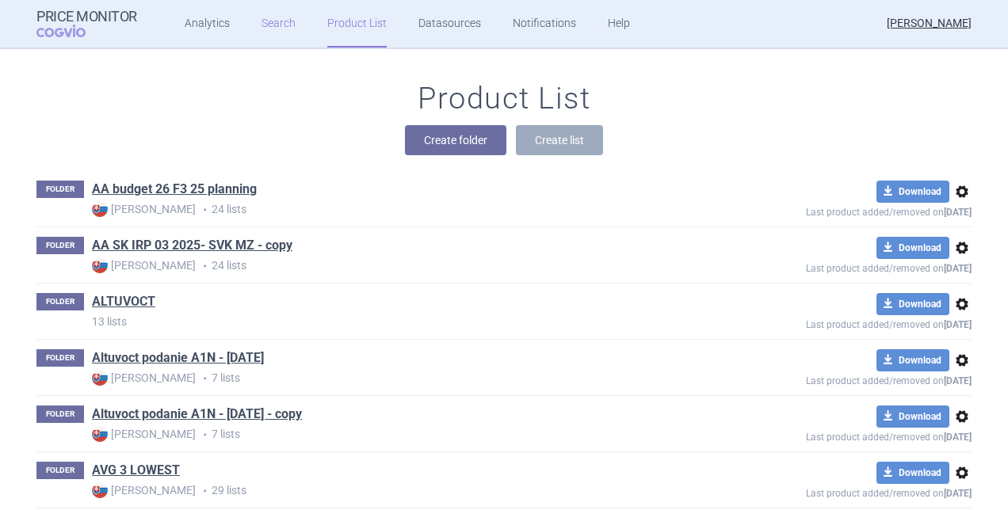
click at [274, 29] on link "Search" at bounding box center [279, 24] width 34 height 48
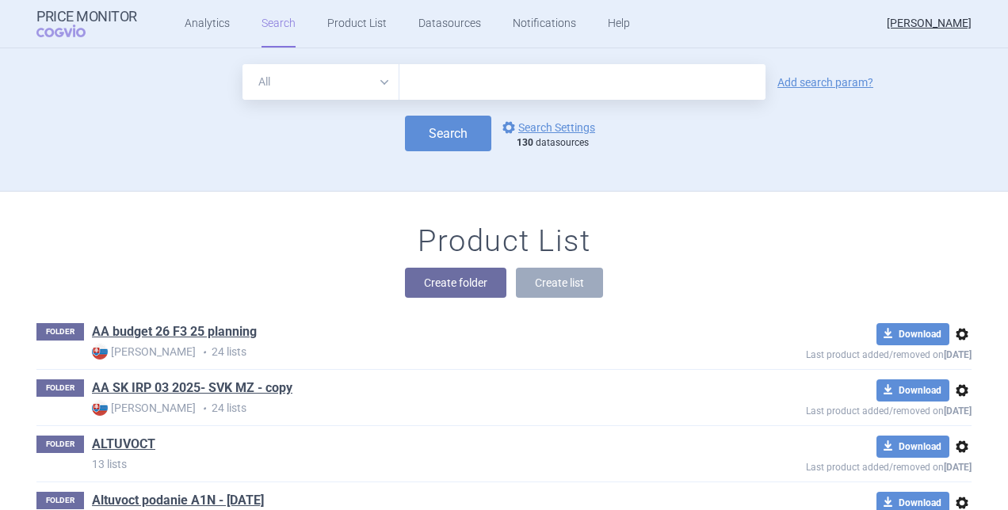
click at [371, 89] on select "All Brand Name ATC Company Active Substance Country Newer than" at bounding box center [321, 82] width 157 height 36
select select "brandName"
click at [243, 64] on select "All Brand Name ATC Company Active Substance Country Newer than" at bounding box center [321, 82] width 157 height 36
click at [414, 78] on input "text" at bounding box center [583, 82] width 366 height 36
type input "Altuvoct"
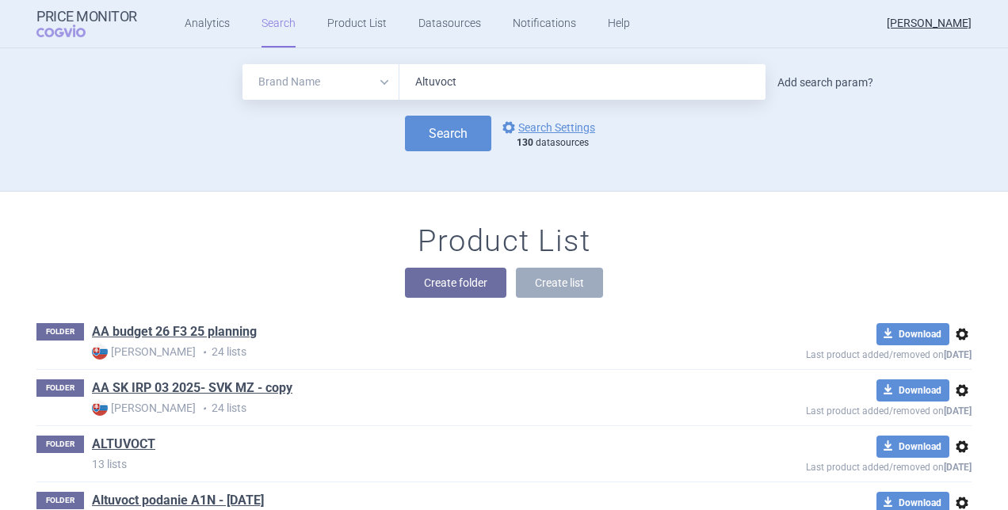
click at [801, 83] on link "Add search param?" at bounding box center [826, 82] width 96 height 11
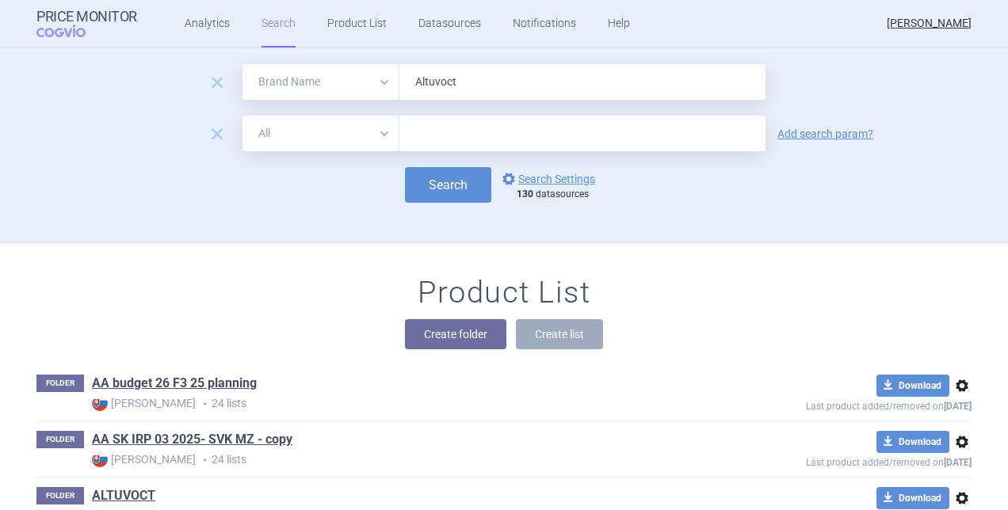
click at [344, 139] on select "All Brand Name ATC Company Active Substance Country Newer than" at bounding box center [321, 134] width 157 height 36
select select "country"
click at [243, 116] on select "All Brand Name ATC Company Active Substance Country Newer than" at bounding box center [321, 134] width 157 height 36
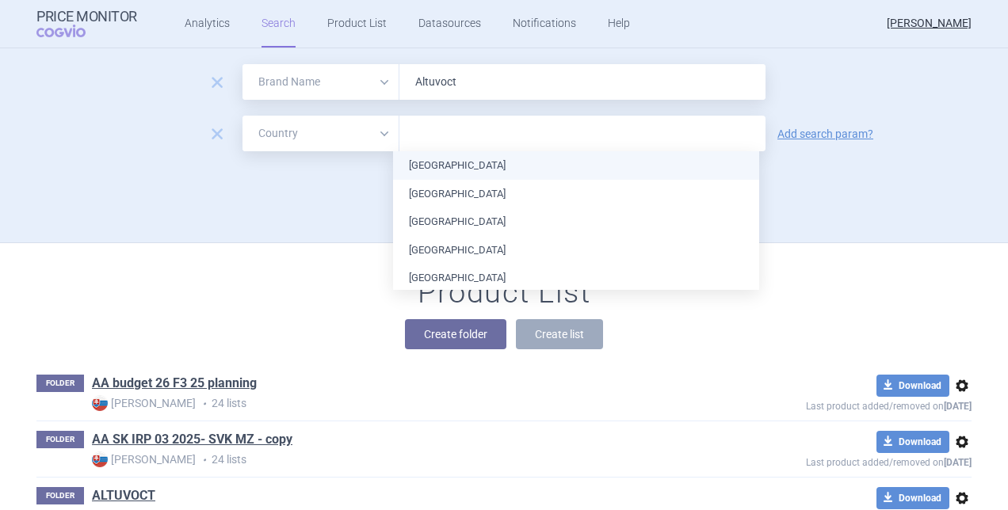
click at [419, 133] on input "text" at bounding box center [582, 134] width 350 height 21
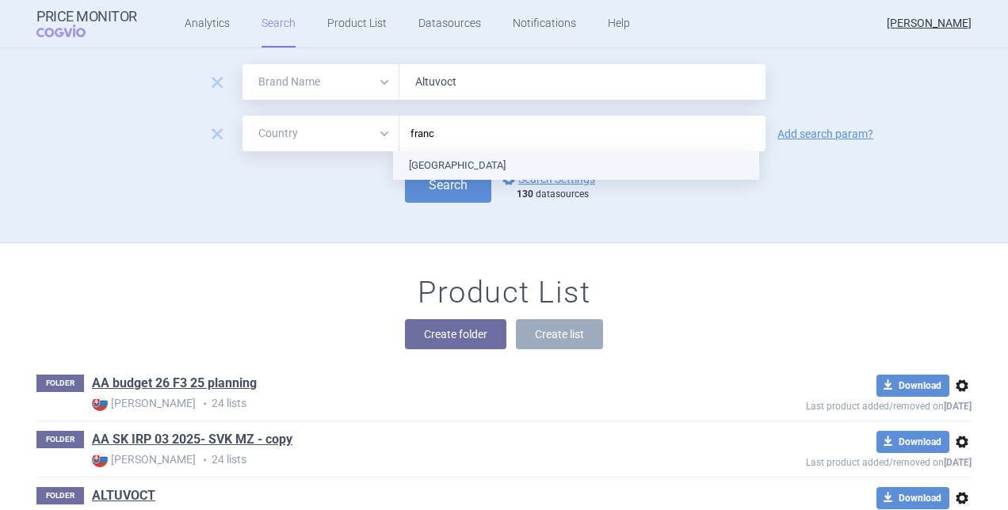
type input "france"
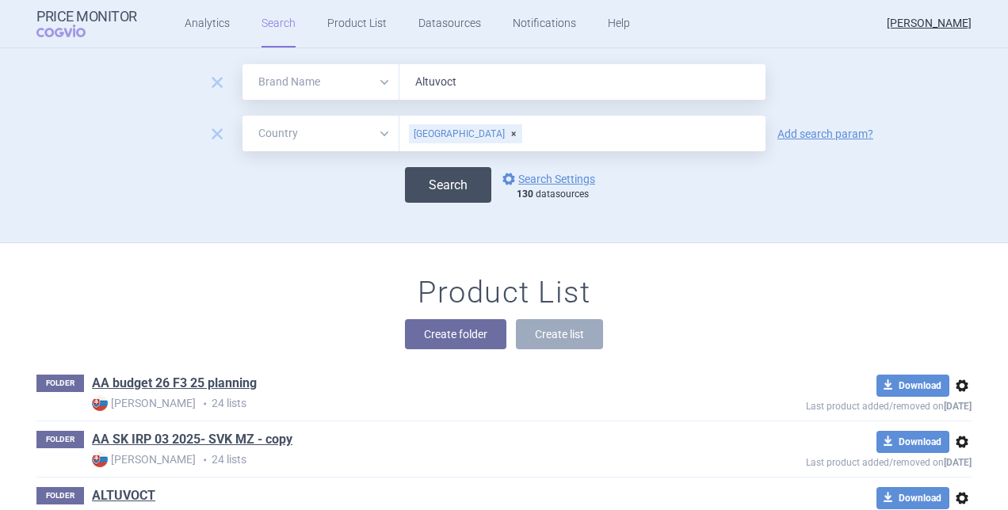
click at [459, 184] on button "Search" at bounding box center [448, 185] width 86 height 36
select select "brandName"
select select "country"
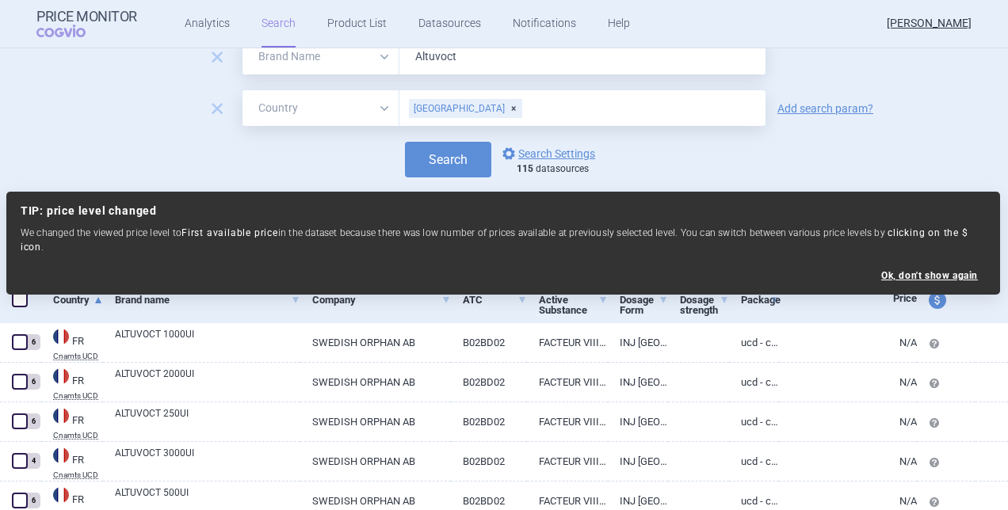
scroll to position [119, 0]
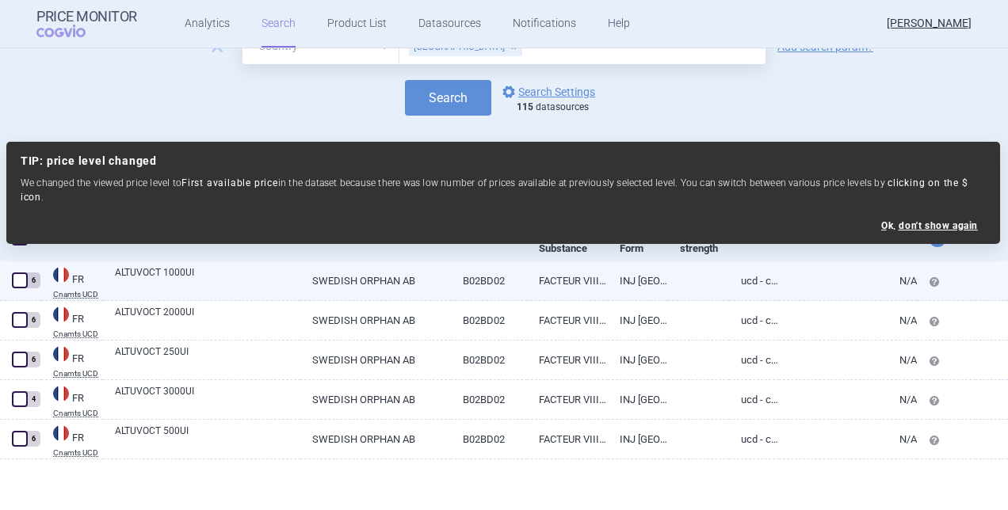
click at [506, 286] on link "B02BD02" at bounding box center [489, 281] width 76 height 39
select select "EUR"
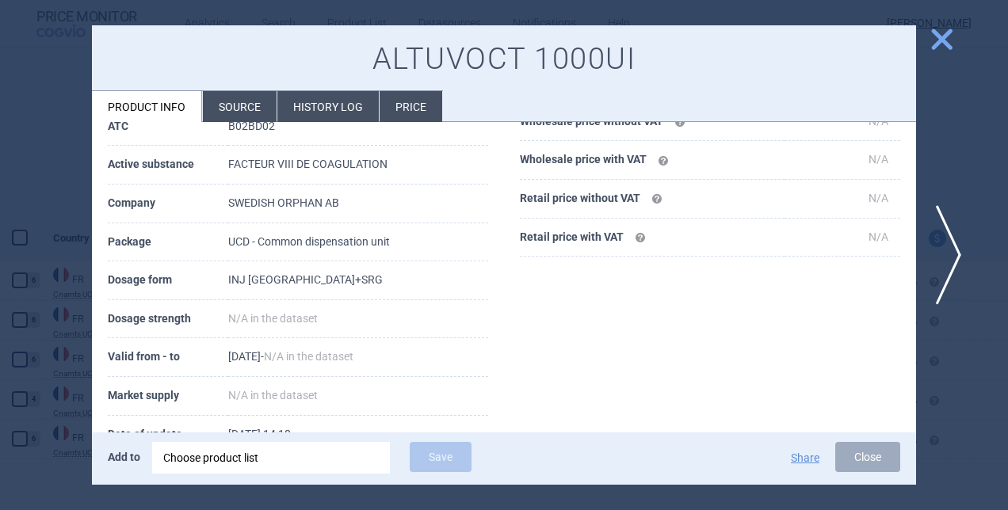
scroll to position [246, 0]
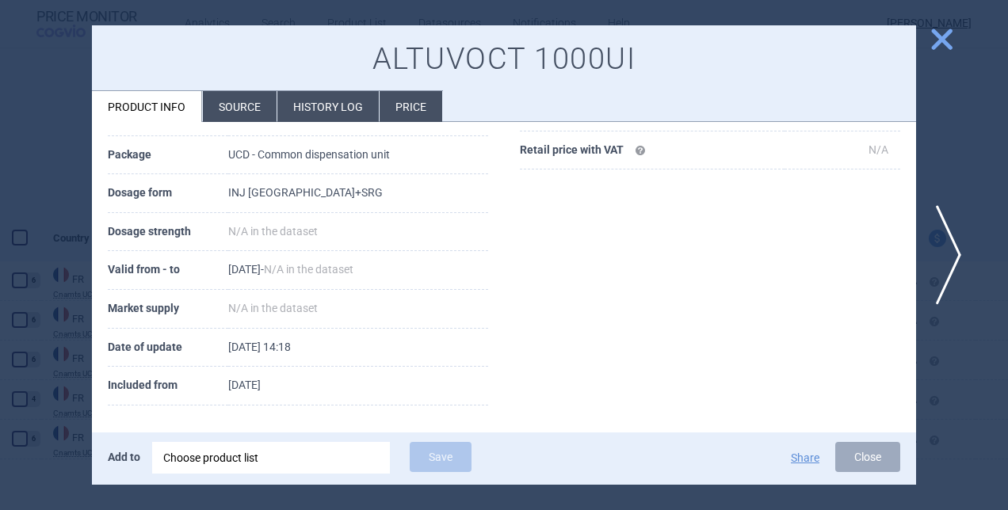
click at [227, 101] on li "Source" at bounding box center [240, 106] width 74 height 31
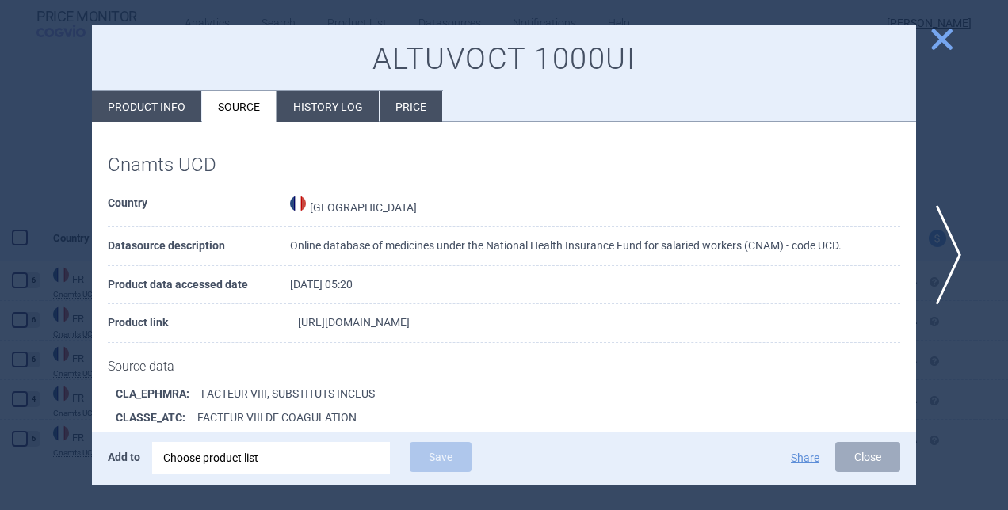
click at [366, 317] on link "http://www.codage.ext.cnamts.fr/codif/bdm_it//fiche/index_fic_ucd.php?p_code_ci…" at bounding box center [354, 322] width 112 height 11
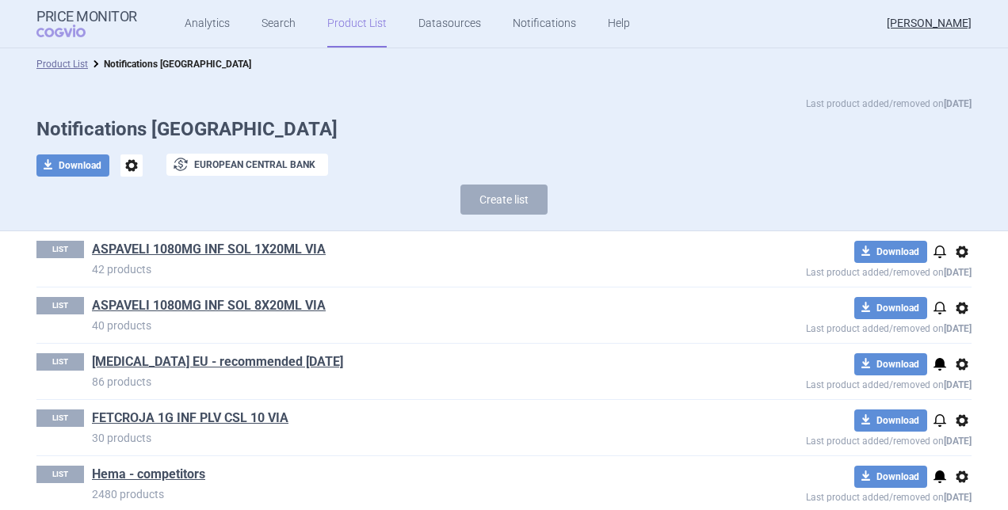
click at [366, 27] on link "Product List" at bounding box center [356, 24] width 59 height 48
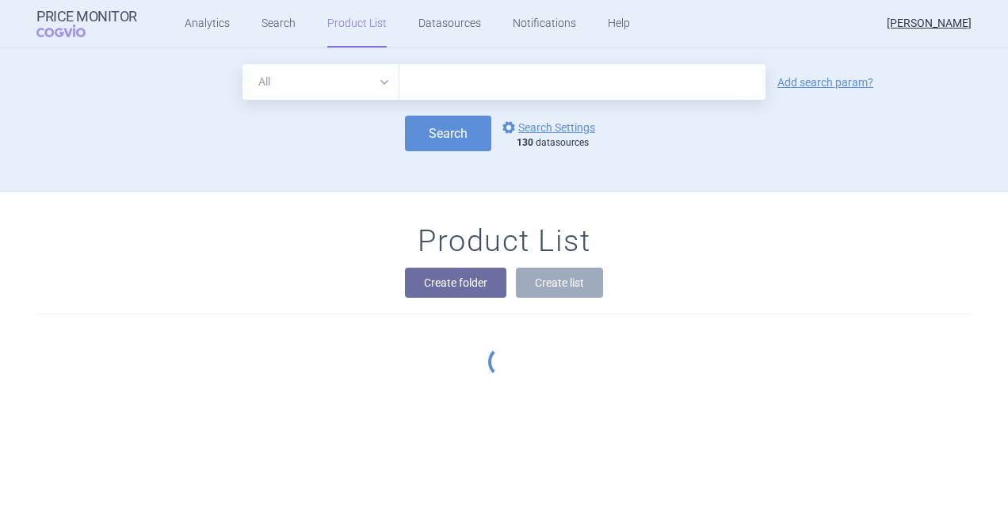
scroll to position [143, 0]
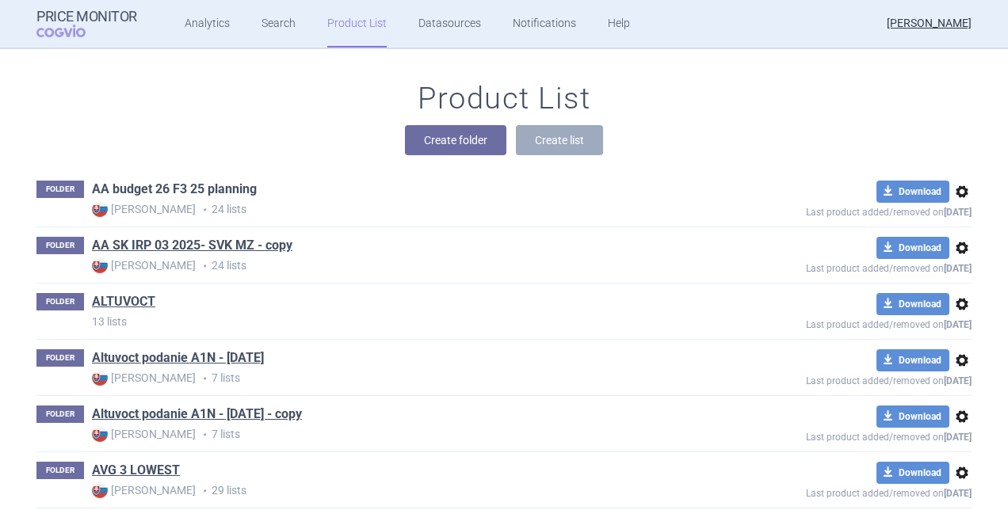
click at [187, 195] on link "AA budget 26 F3 25 planning" at bounding box center [174, 189] width 165 height 17
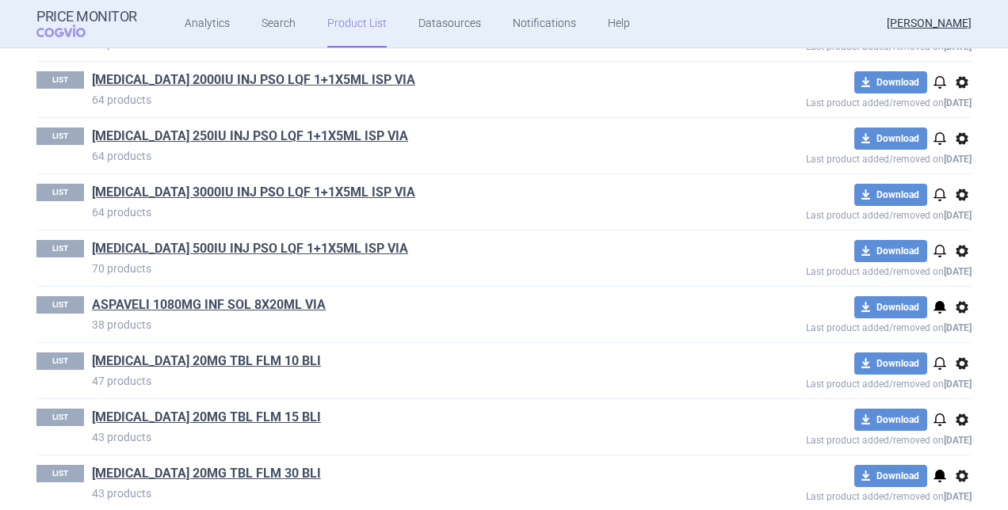
scroll to position [476, 0]
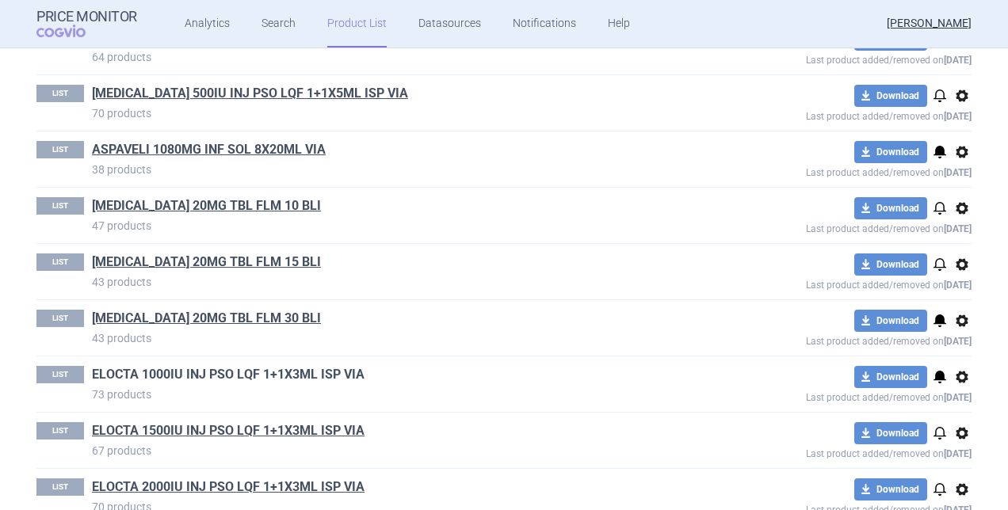
click at [337, 370] on link "ELOCTA 1000IU INJ PSO LQF 1+1X3ML ISP VIA" at bounding box center [228, 374] width 273 height 17
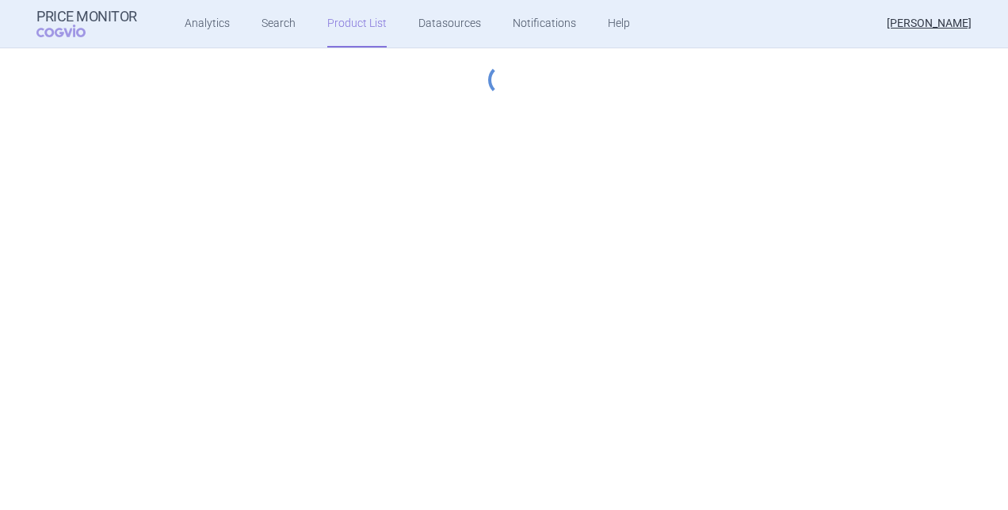
select select "2023-07-01"
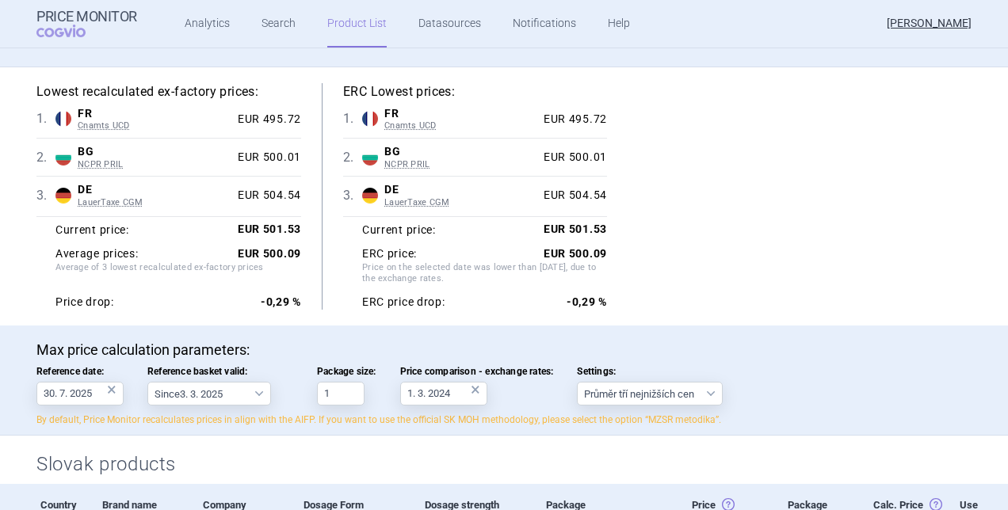
scroll to position [159, 0]
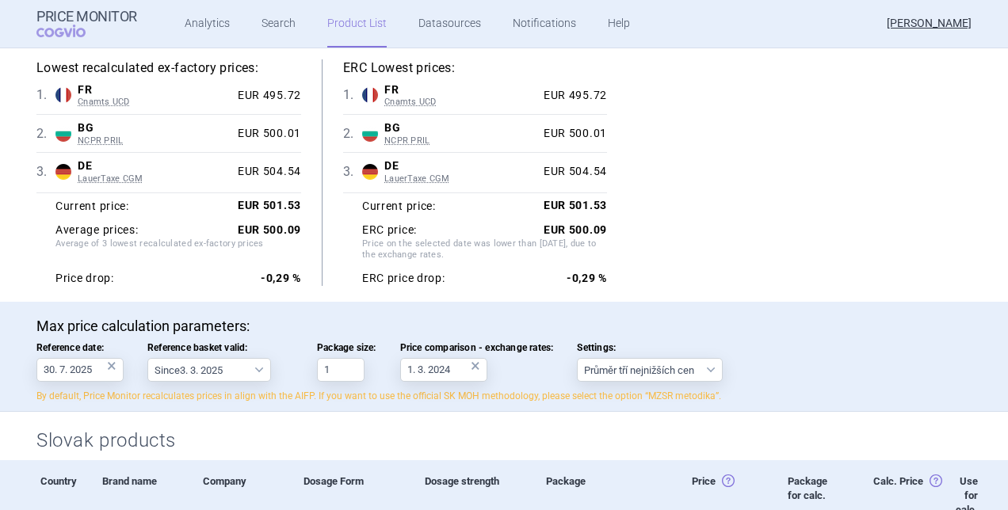
click at [108, 365] on div "×" at bounding box center [112, 366] width 10 height 17
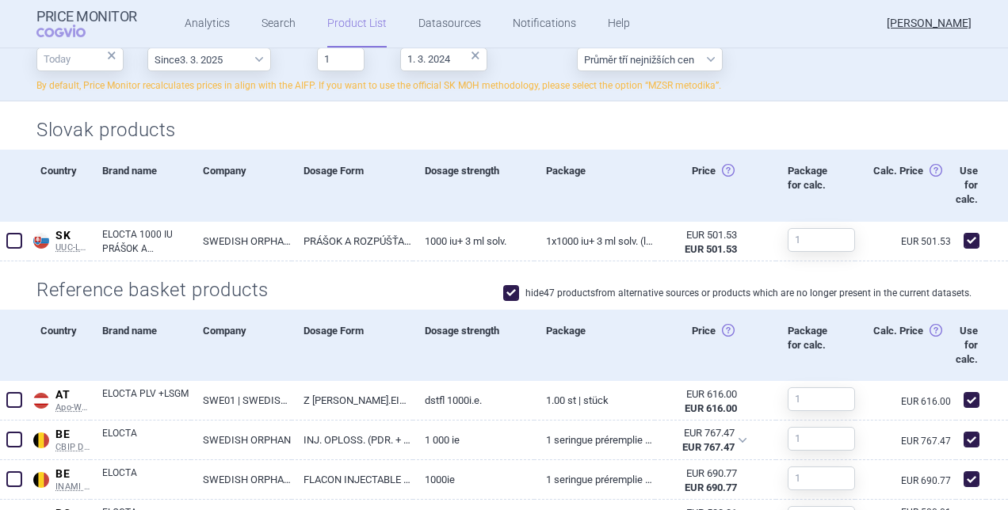
scroll to position [555, 0]
